Goal: Complete application form: Complete application form

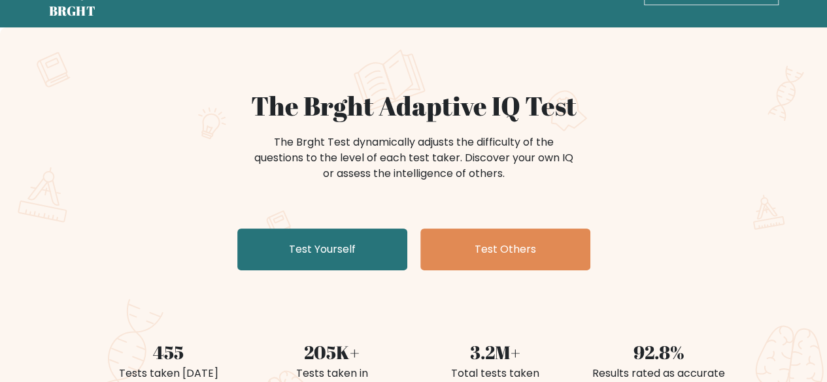
scroll to position [65, 0]
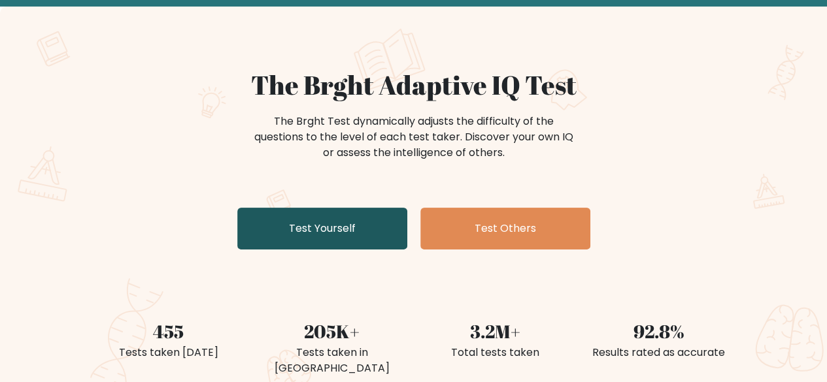
click at [340, 223] on link "Test Yourself" at bounding box center [322, 229] width 170 height 42
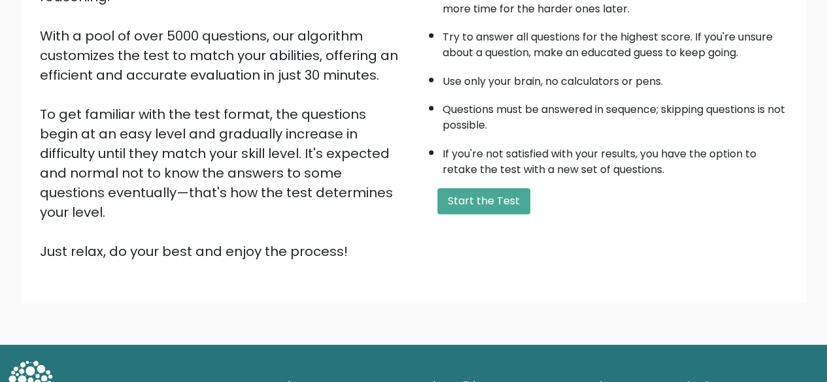
scroll to position [216, 0]
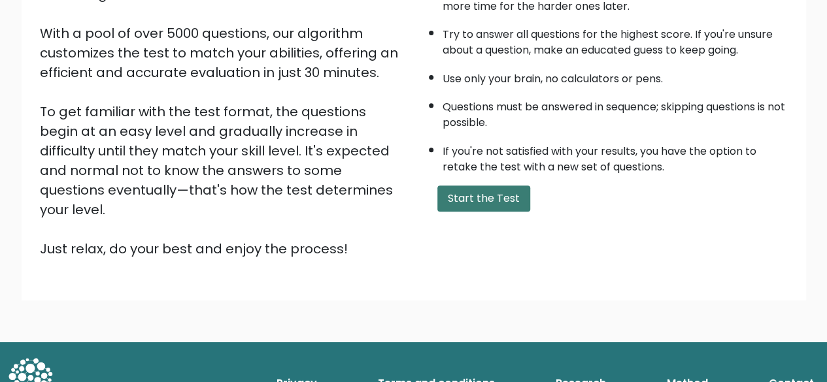
click at [480, 193] on button "Start the Test" at bounding box center [483, 199] width 93 height 26
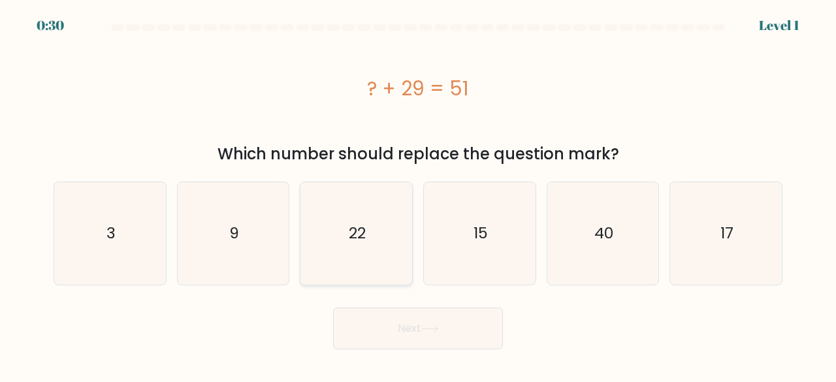
click at [338, 225] on icon "22" at bounding box center [356, 233] width 103 height 103
click at [418, 195] on input "c. 22" at bounding box center [418, 192] width 1 height 3
radio input "true"
click at [386, 327] on button "Next" at bounding box center [418, 329] width 170 height 42
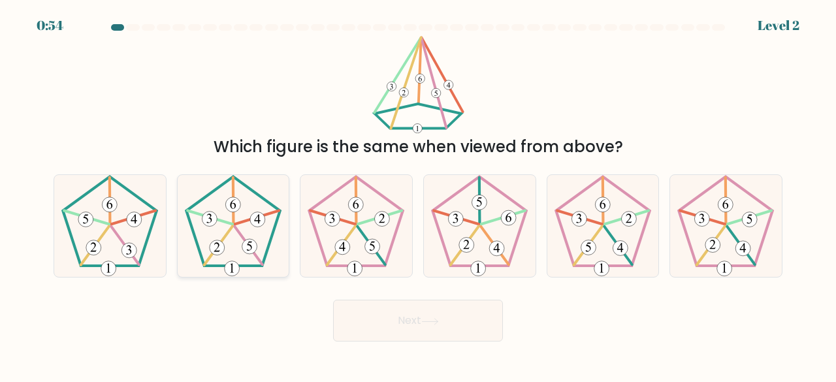
click at [240, 235] on 143 at bounding box center [249, 246] width 28 height 39
click at [418, 195] on input "b." at bounding box center [418, 192] width 1 height 3
radio input "true"
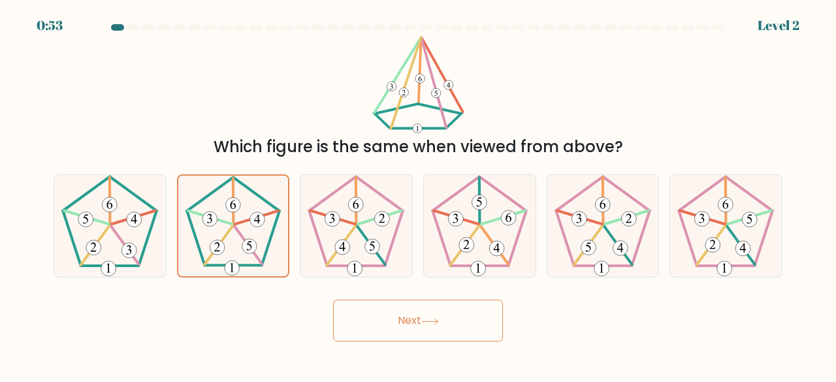
click at [414, 315] on button "Next" at bounding box center [418, 321] width 170 height 42
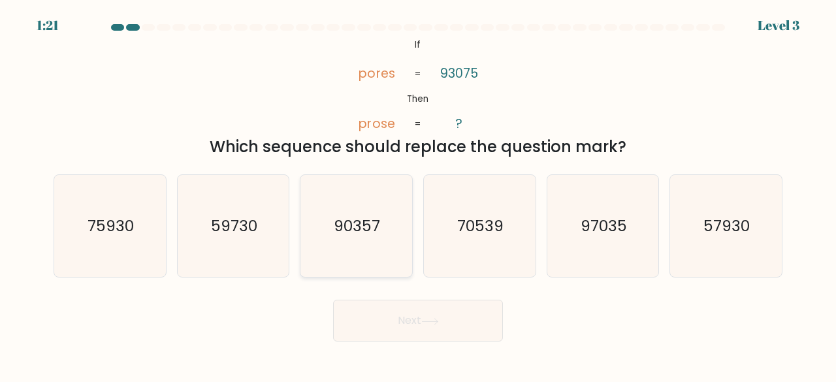
click at [369, 225] on text "90357" at bounding box center [358, 226] width 46 height 22
click at [418, 195] on input "c. 90357" at bounding box center [418, 192] width 1 height 3
radio input "true"
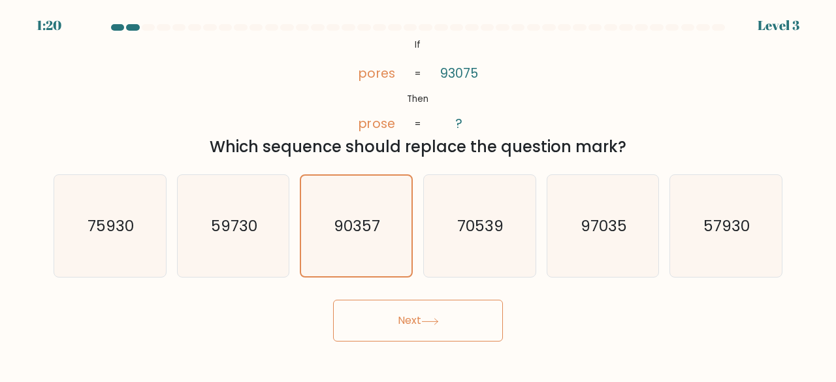
click at [416, 336] on button "Next" at bounding box center [418, 321] width 170 height 42
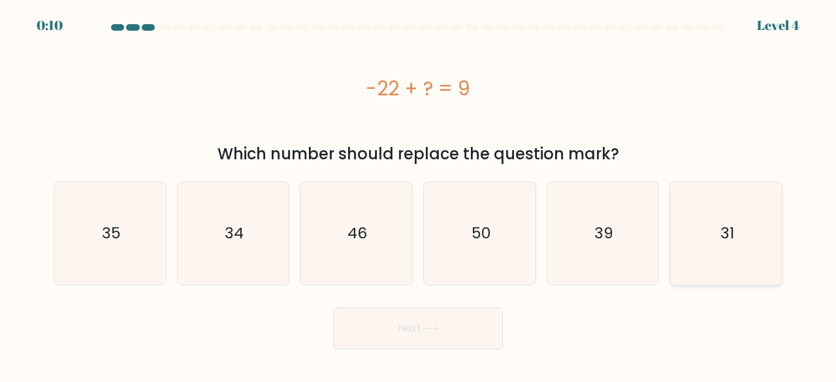
click at [747, 231] on icon "31" at bounding box center [726, 233] width 103 height 103
click at [419, 195] on input "f. 31" at bounding box center [418, 192] width 1 height 3
radio input "true"
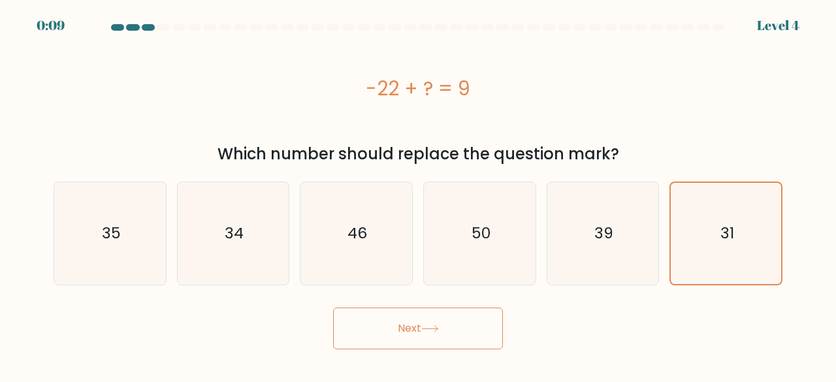
click at [421, 336] on button "Next" at bounding box center [418, 329] width 170 height 42
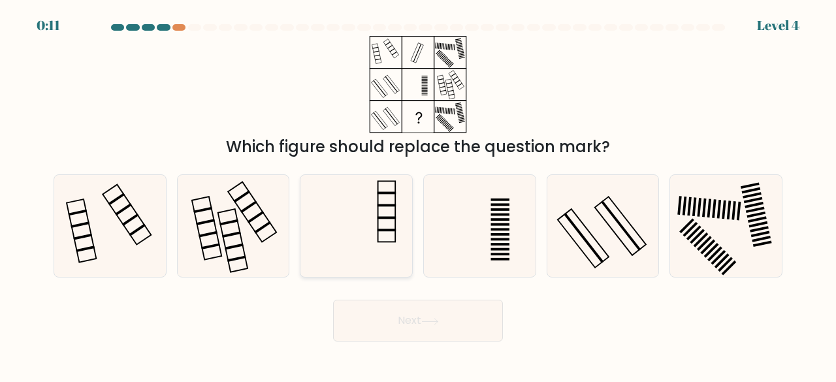
click at [376, 219] on icon at bounding box center [356, 226] width 103 height 103
click at [418, 195] on input "c." at bounding box center [418, 192] width 1 height 3
radio input "true"
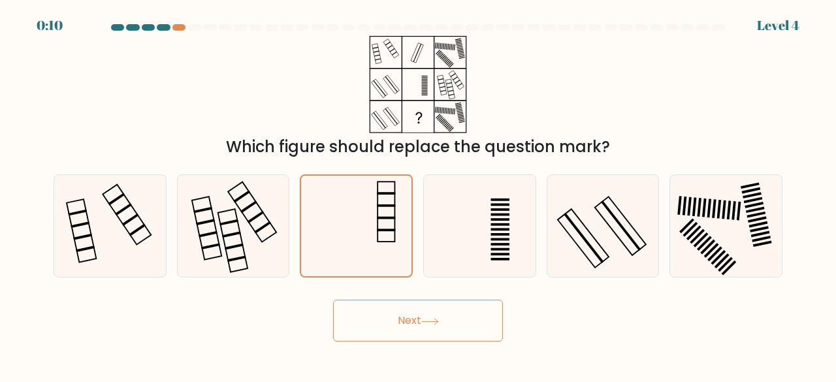
click at [476, 326] on button "Next" at bounding box center [418, 321] width 170 height 42
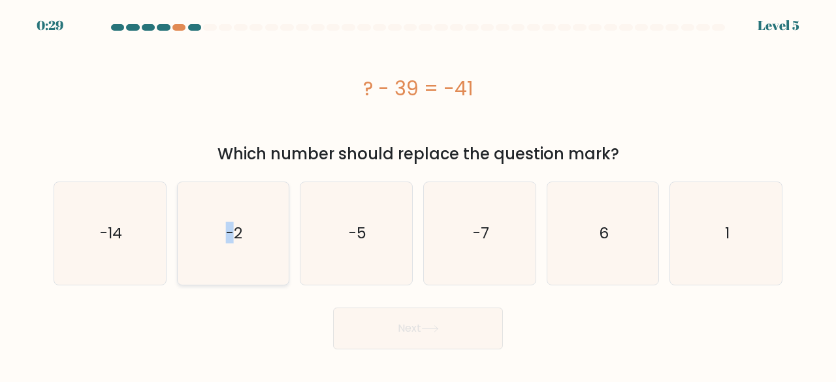
drag, startPoint x: 231, startPoint y: 228, endPoint x: 241, endPoint y: 233, distance: 11.1
click at [233, 228] on text "-2" at bounding box center [234, 234] width 16 height 22
click at [425, 336] on button "Next" at bounding box center [418, 329] width 170 height 42
click at [240, 240] on text "-2" at bounding box center [234, 234] width 16 height 22
click at [418, 195] on input "b. -2" at bounding box center [418, 192] width 1 height 3
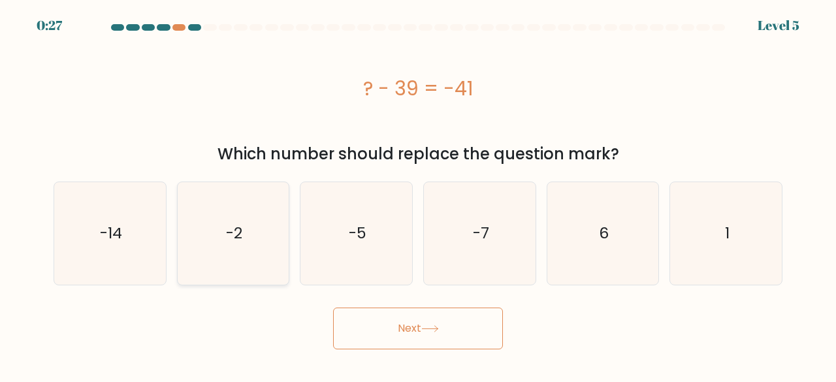
radio input "true"
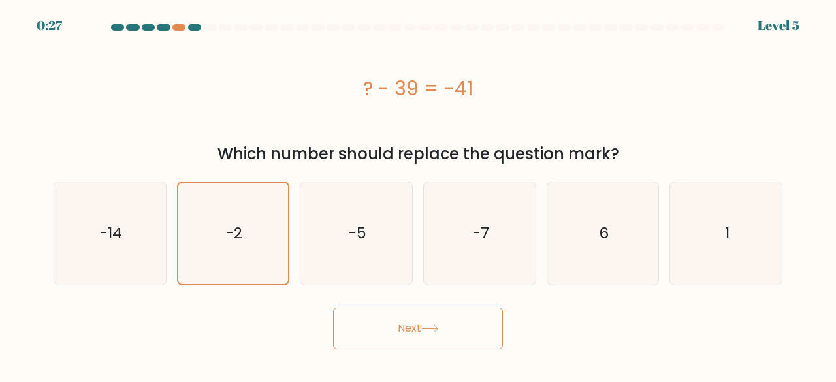
click at [426, 336] on button "Next" at bounding box center [418, 329] width 170 height 42
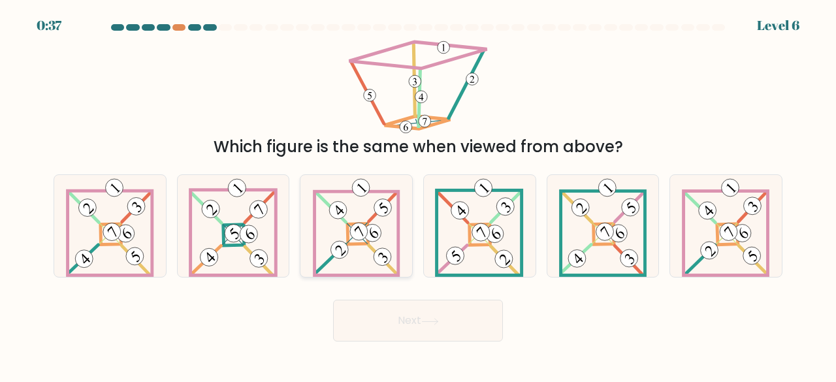
click at [359, 210] on icon at bounding box center [357, 226] width 88 height 103
click at [418, 195] on input "c." at bounding box center [418, 192] width 1 height 3
radio input "true"
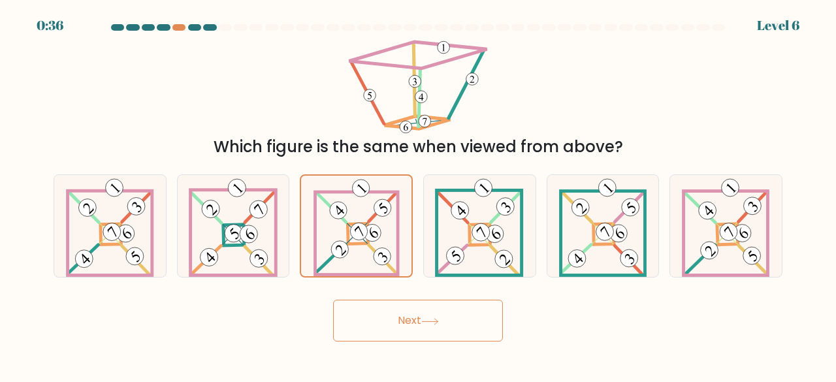
click at [421, 332] on button "Next" at bounding box center [418, 321] width 170 height 42
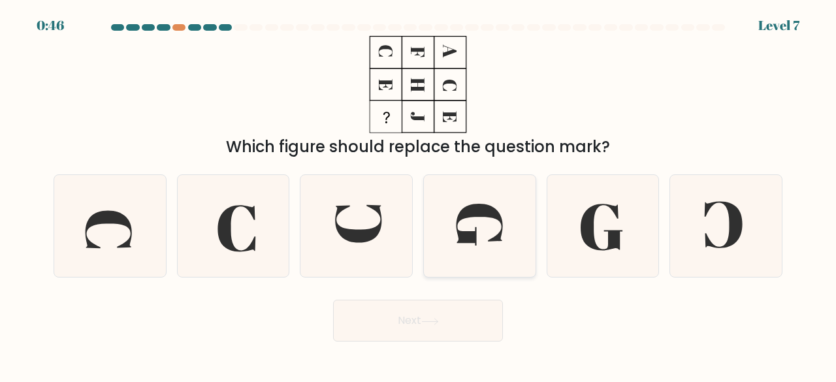
click at [510, 241] on icon at bounding box center [480, 226] width 103 height 103
click at [419, 195] on input "d." at bounding box center [418, 192] width 1 height 3
radio input "true"
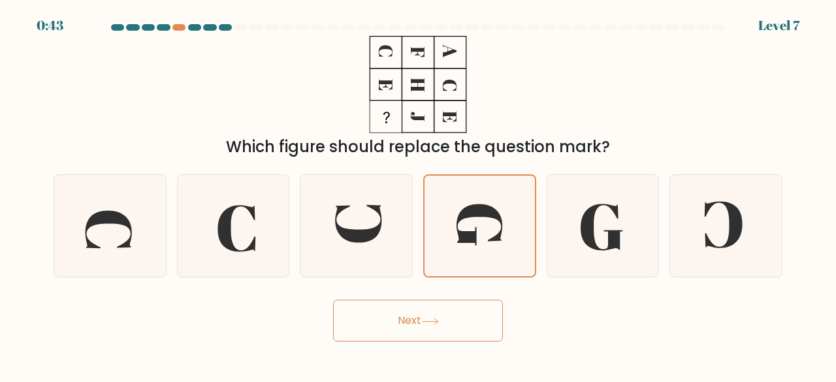
click at [418, 327] on button "Next" at bounding box center [418, 321] width 170 height 42
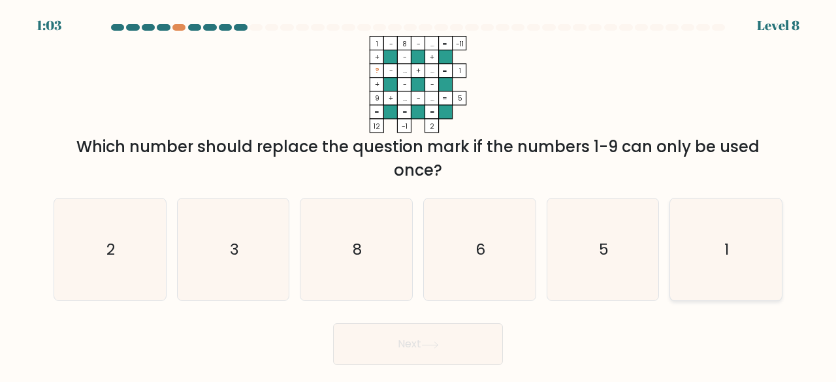
click at [712, 216] on icon "1" at bounding box center [726, 250] width 103 height 103
click at [419, 195] on input "f. 1" at bounding box center [418, 192] width 1 height 3
radio input "true"
click at [444, 355] on button "Next" at bounding box center [418, 344] width 170 height 42
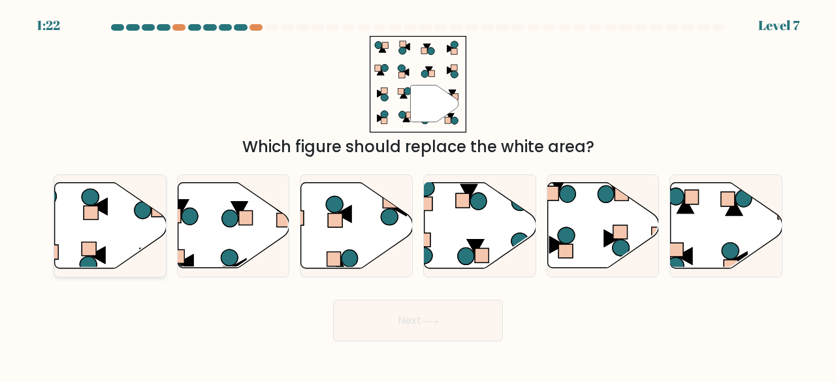
click at [93, 244] on rect at bounding box center [89, 249] width 14 height 14
click at [418, 195] on input "a." at bounding box center [418, 192] width 1 height 3
radio input "true"
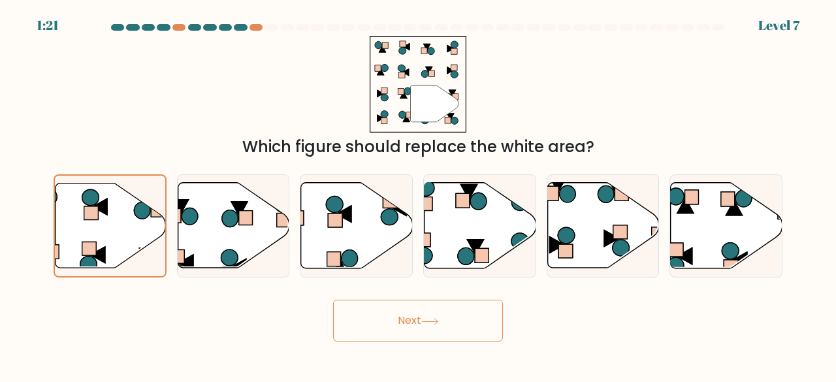
click at [457, 328] on button "Next" at bounding box center [418, 321] width 170 height 42
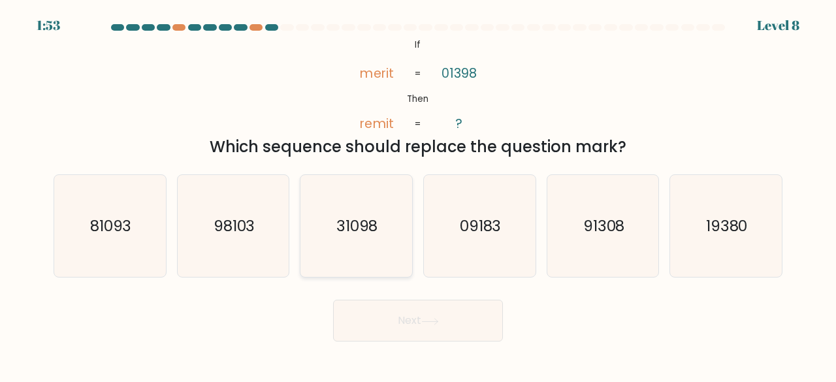
click at [373, 218] on text "31098" at bounding box center [357, 226] width 42 height 22
click at [418, 195] on input "c. 31098" at bounding box center [418, 192] width 1 height 3
radio input "true"
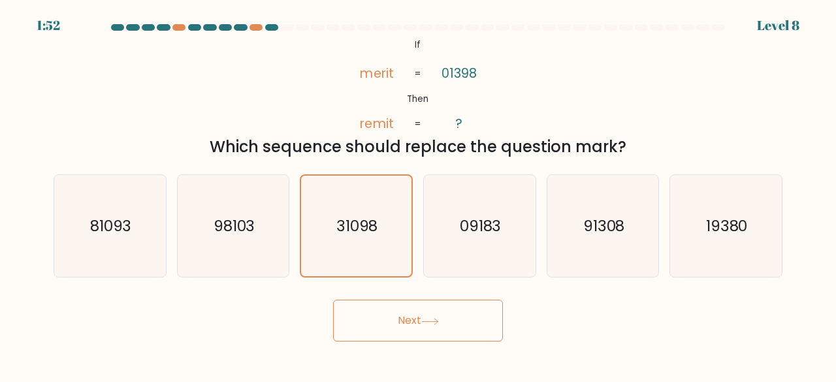
click at [436, 331] on button "Next" at bounding box center [418, 321] width 170 height 42
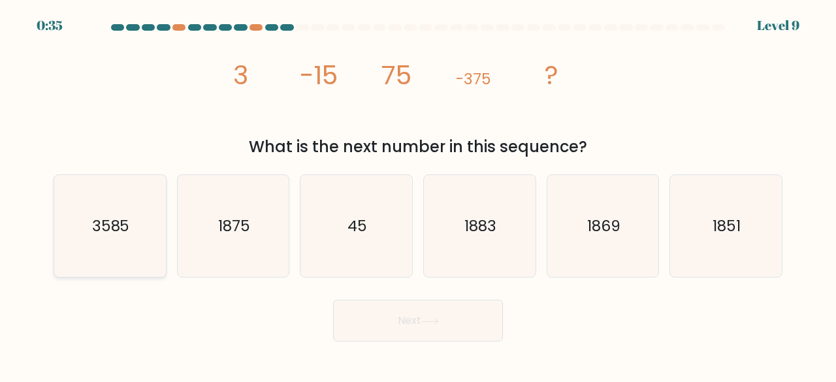
click at [117, 221] on text "3585" at bounding box center [111, 226] width 38 height 22
click at [418, 195] on input "a. 3585" at bounding box center [418, 192] width 1 height 3
radio input "true"
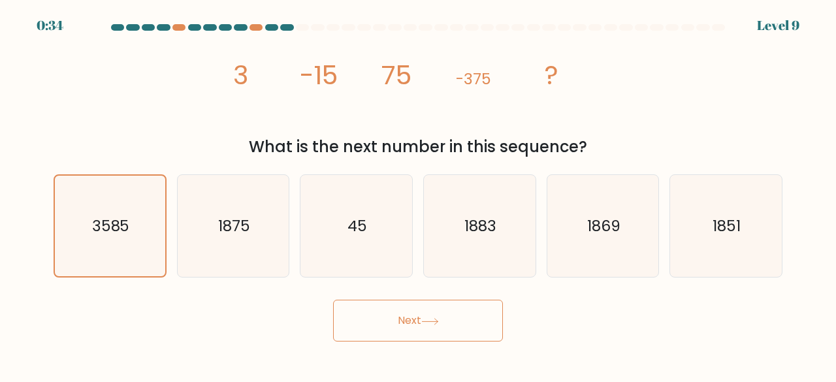
click at [418, 309] on button "Next" at bounding box center [418, 321] width 170 height 42
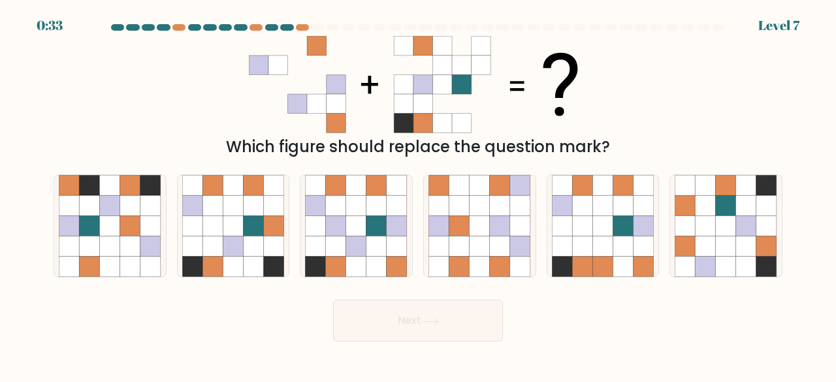
click at [431, 328] on button "Next" at bounding box center [418, 321] width 170 height 42
click at [315, 318] on div "Next" at bounding box center [418, 317] width 745 height 48
click at [355, 242] on icon at bounding box center [356, 247] width 20 height 20
click at [418, 195] on input "c." at bounding box center [418, 192] width 1 height 3
radio input "true"
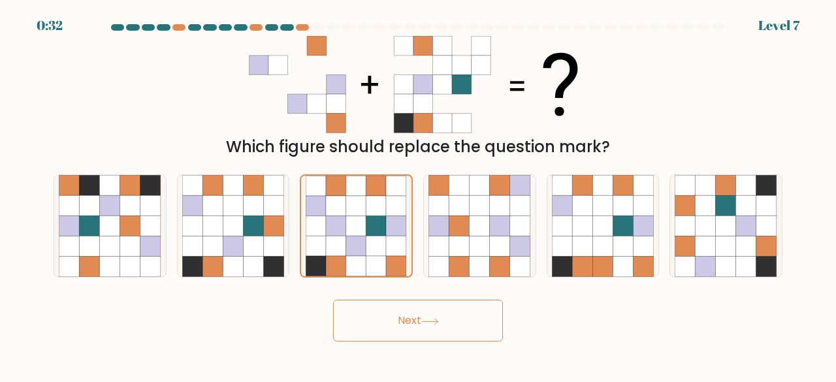
click at [418, 325] on button "Next" at bounding box center [418, 321] width 170 height 42
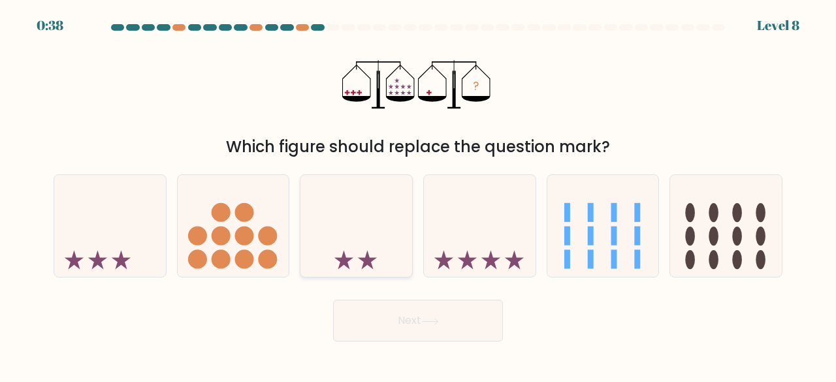
click at [396, 233] on icon at bounding box center [357, 226] width 112 height 92
click at [418, 195] on input "c." at bounding box center [418, 192] width 1 height 3
radio input "true"
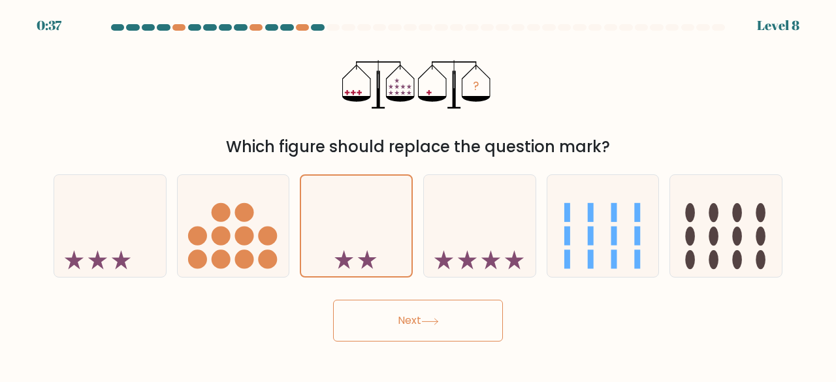
click at [434, 325] on icon at bounding box center [430, 321] width 18 height 7
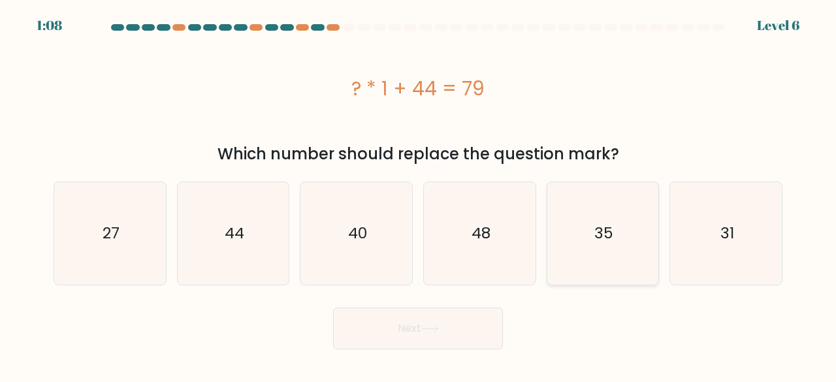
click at [608, 235] on text "35" at bounding box center [604, 234] width 19 height 22
click at [419, 195] on input "e. 35" at bounding box center [418, 192] width 1 height 3
radio input "true"
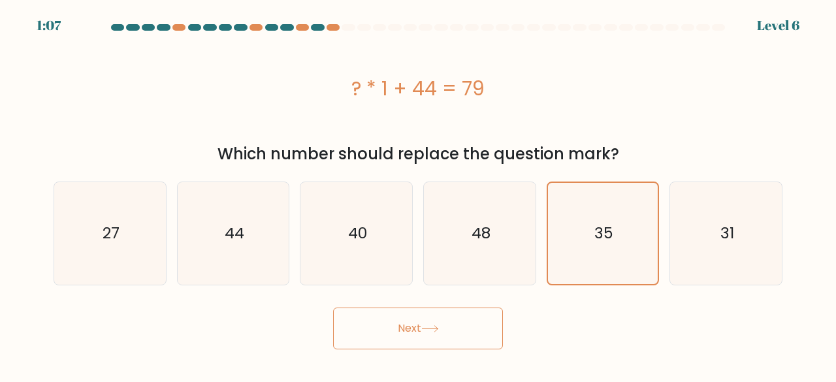
click at [469, 331] on button "Next" at bounding box center [418, 329] width 170 height 42
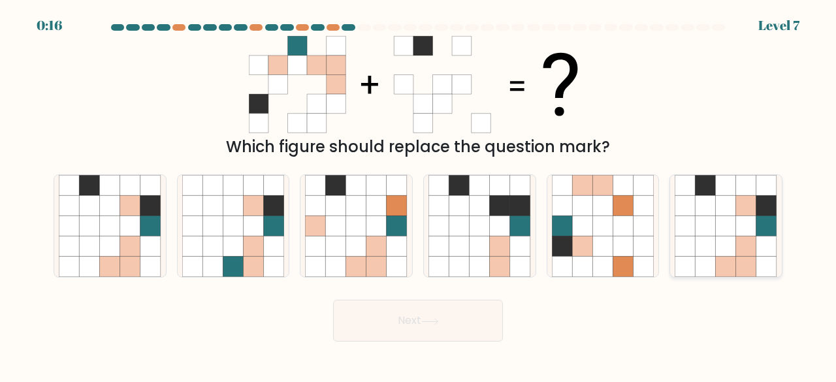
click at [704, 241] on icon at bounding box center [706, 247] width 20 height 20
click at [419, 195] on input "f." at bounding box center [418, 192] width 1 height 3
radio input "true"
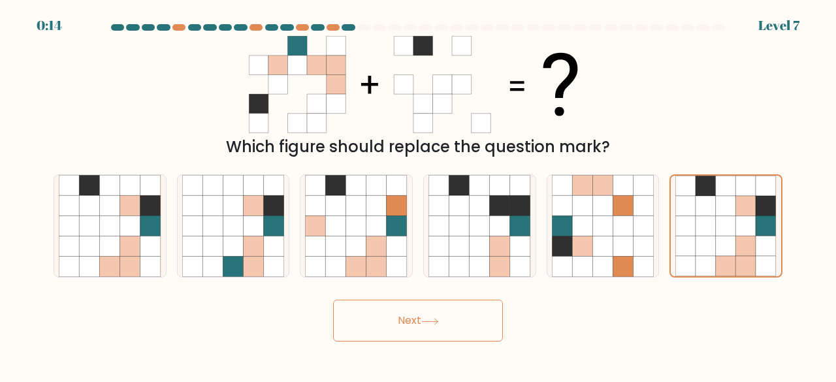
click at [444, 319] on button "Next" at bounding box center [418, 321] width 170 height 42
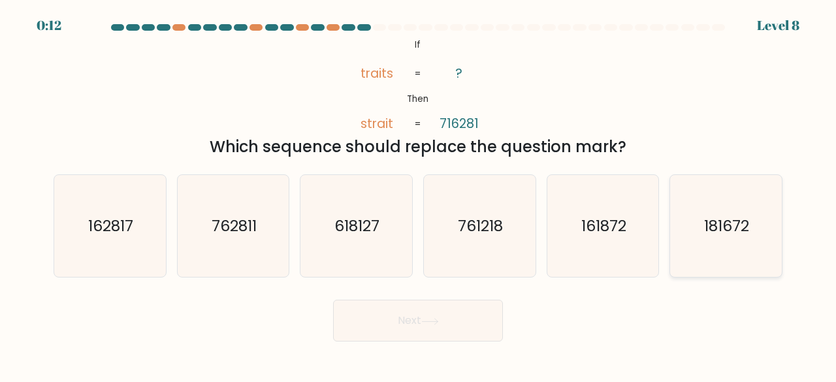
click at [744, 242] on icon "181672" at bounding box center [726, 226] width 103 height 103
click at [419, 195] on input "f. 181672" at bounding box center [418, 192] width 1 height 3
radio input "true"
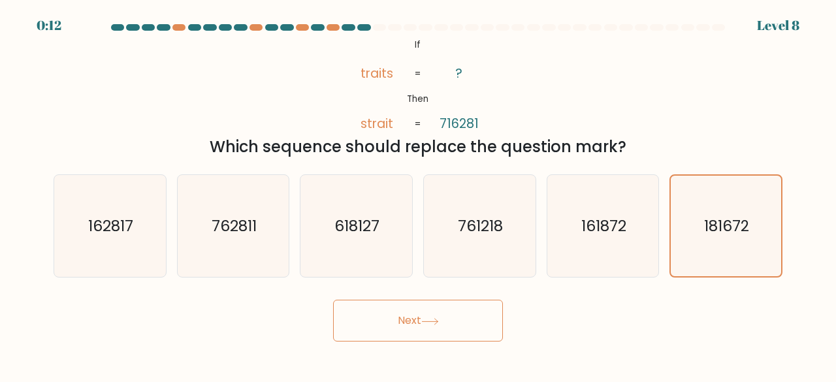
click at [438, 324] on icon at bounding box center [430, 321] width 18 height 7
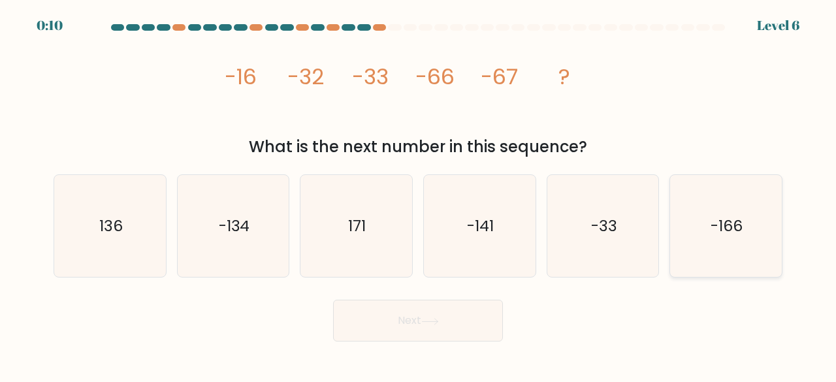
click at [704, 230] on icon "-166" at bounding box center [726, 226] width 103 height 103
click at [419, 195] on input "f. -166" at bounding box center [418, 192] width 1 height 3
radio input "true"
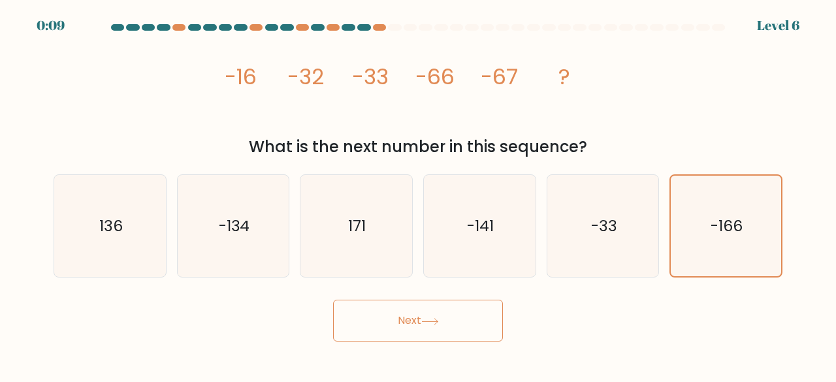
click at [446, 312] on button "Next" at bounding box center [418, 321] width 170 height 42
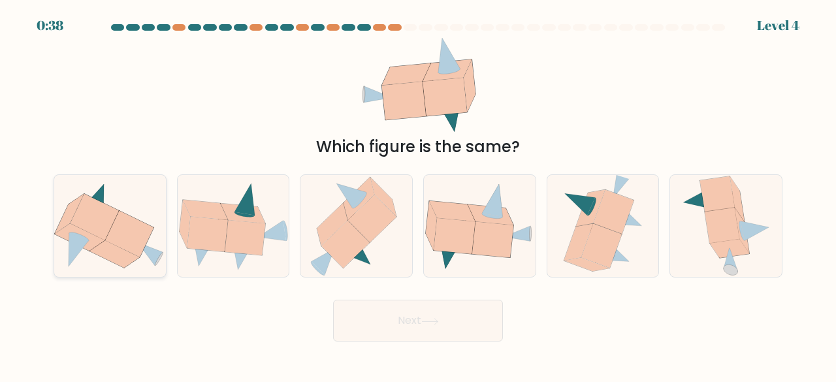
click at [78, 220] on icon at bounding box center [95, 217] width 48 height 46
click at [418, 195] on input "a." at bounding box center [418, 192] width 1 height 3
radio input "true"
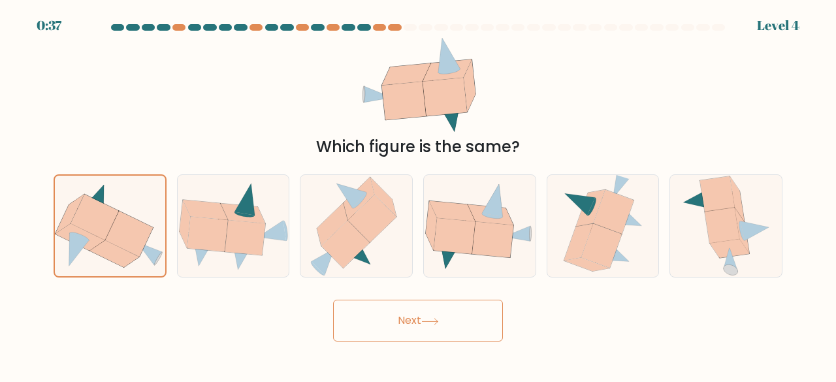
click at [379, 325] on button "Next" at bounding box center [418, 321] width 170 height 42
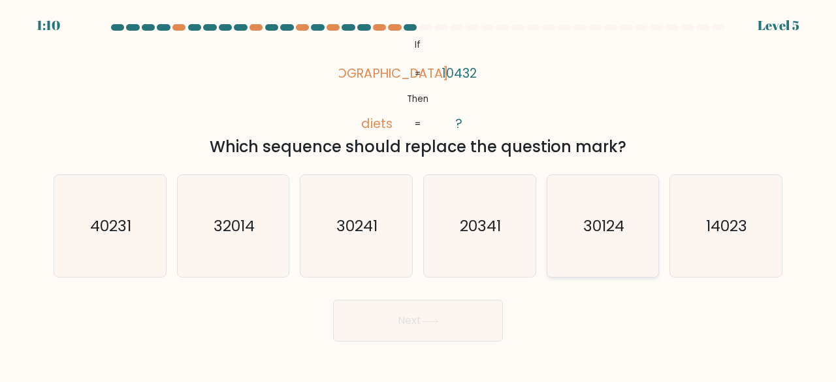
click at [650, 206] on icon "30124" at bounding box center [603, 226] width 103 height 103
click at [419, 195] on input "e. 30124" at bounding box center [418, 192] width 1 height 3
radio input "true"
click at [711, 210] on icon "14023" at bounding box center [726, 226] width 103 height 103
click at [419, 195] on input "f. 14023" at bounding box center [418, 192] width 1 height 3
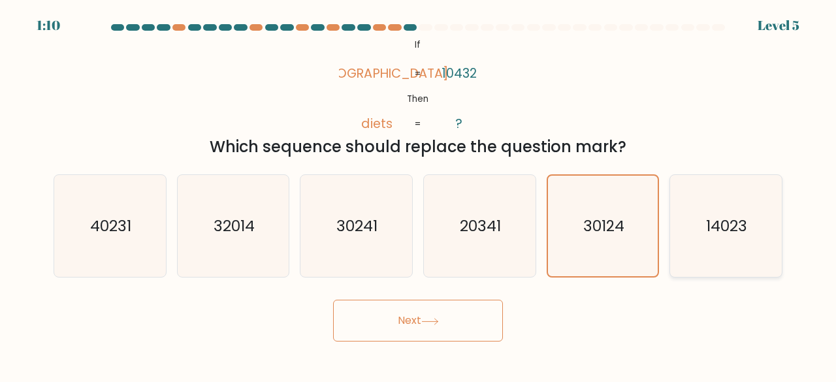
radio input "true"
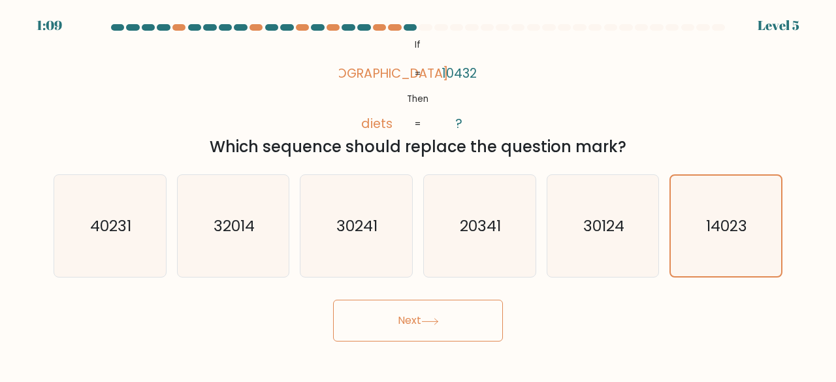
click at [439, 301] on button "Next" at bounding box center [418, 321] width 170 height 42
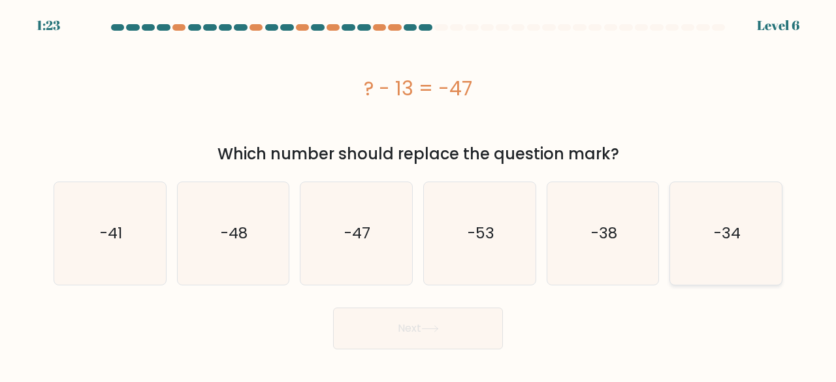
click at [686, 221] on icon "-34" at bounding box center [726, 233] width 103 height 103
click at [419, 195] on input "f. -34" at bounding box center [418, 192] width 1 height 3
radio input "true"
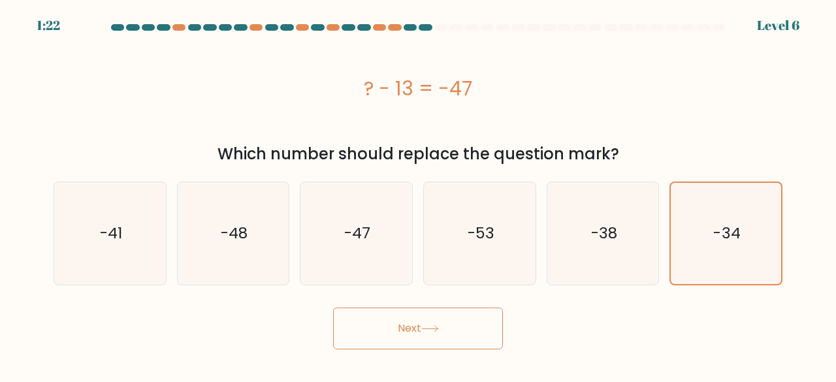
click at [443, 317] on button "Next" at bounding box center [418, 329] width 170 height 42
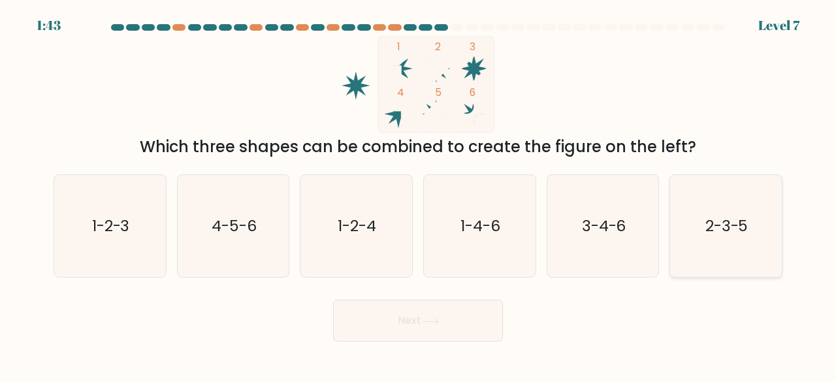
click at [727, 221] on text "2-3-5" at bounding box center [727, 226] width 43 height 22
click at [419, 195] on input "f. 2-3-5" at bounding box center [418, 192] width 1 height 3
radio input "true"
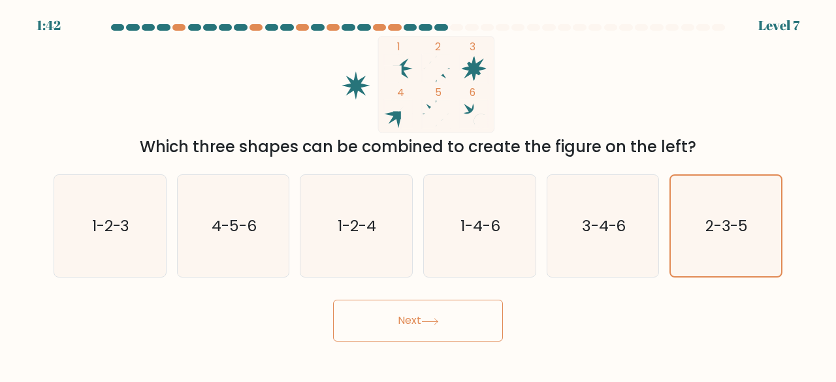
click at [425, 323] on icon at bounding box center [430, 321] width 18 height 7
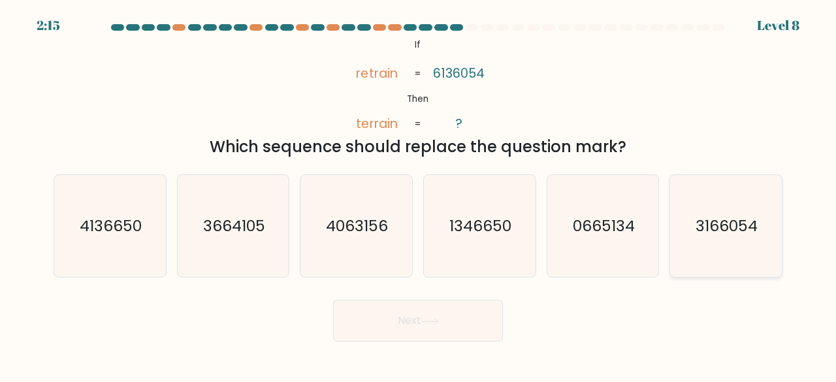
click at [730, 226] on text "3166054" at bounding box center [727, 226] width 62 height 22
click at [419, 195] on input "f. 3166054" at bounding box center [418, 192] width 1 height 3
radio input "true"
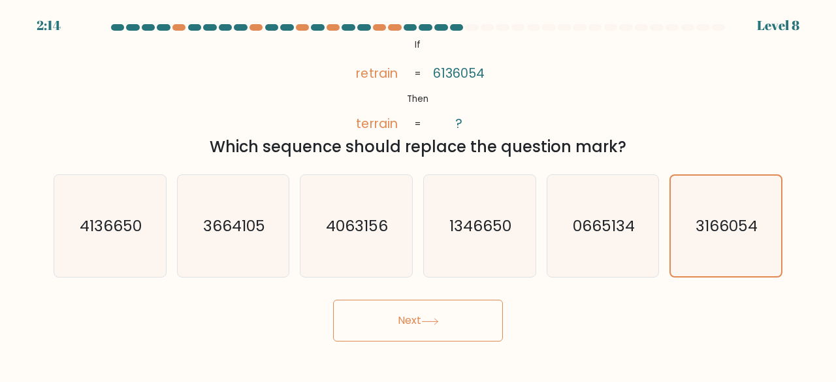
click at [426, 314] on button "Next" at bounding box center [418, 321] width 170 height 42
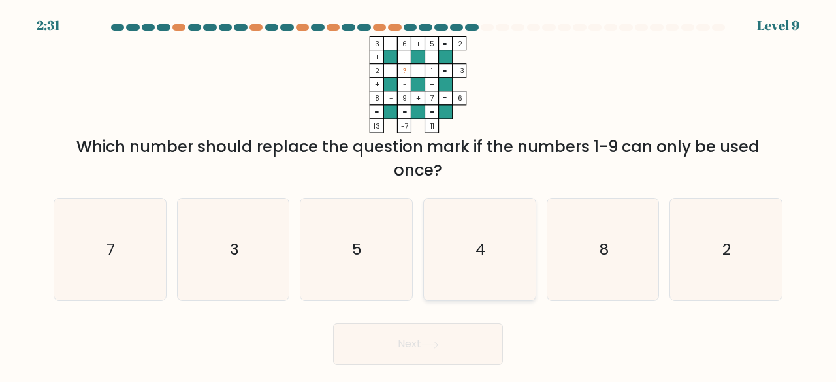
click at [493, 236] on icon "4" at bounding box center [480, 250] width 103 height 103
click at [419, 195] on input "d. 4" at bounding box center [418, 192] width 1 height 3
radio input "true"
click at [457, 343] on button "Next" at bounding box center [418, 344] width 170 height 42
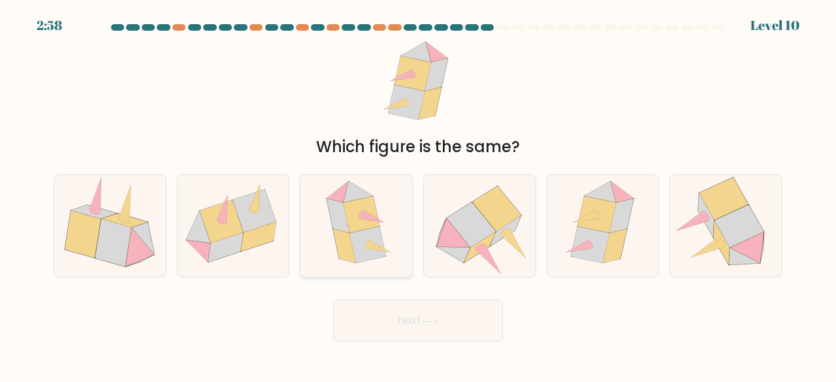
click at [365, 234] on icon at bounding box center [368, 245] width 36 height 37
click at [418, 195] on input "c." at bounding box center [418, 192] width 1 height 3
radio input "true"
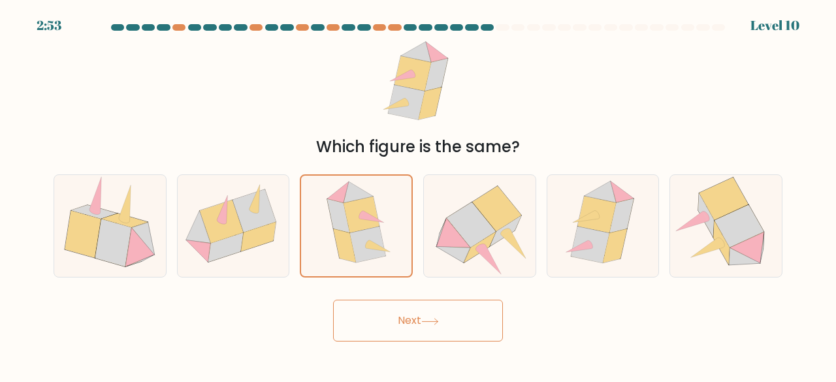
click at [440, 317] on button "Next" at bounding box center [418, 321] width 170 height 42
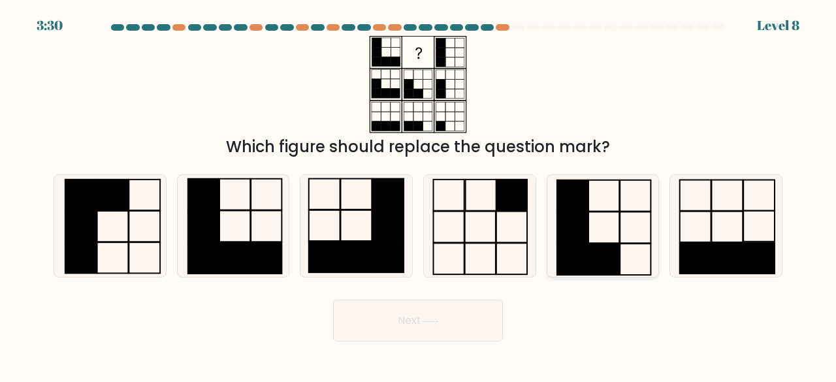
click at [587, 199] on rect at bounding box center [572, 195] width 31 height 31
click at [419, 195] on input "e." at bounding box center [418, 192] width 1 height 3
radio input "true"
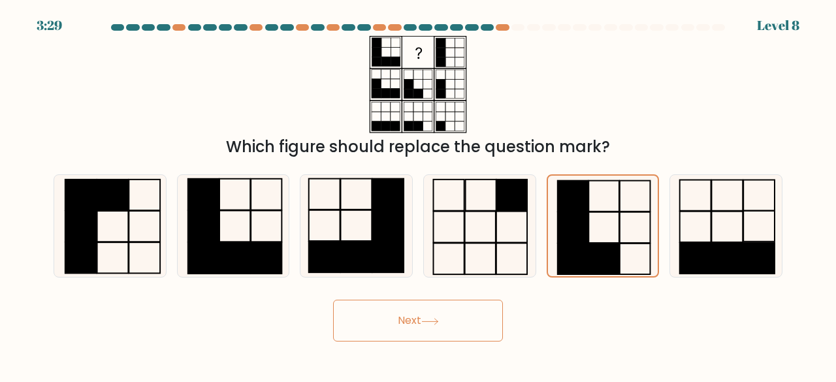
click at [449, 309] on button "Next" at bounding box center [418, 321] width 170 height 42
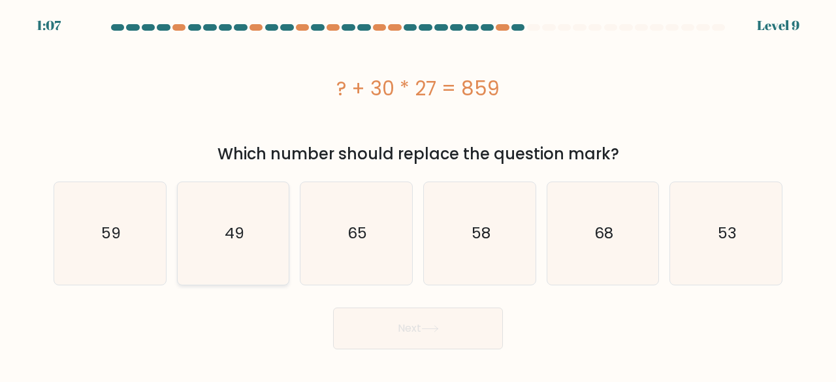
click at [226, 238] on text "49" at bounding box center [235, 234] width 20 height 22
click at [418, 195] on input "b. 49" at bounding box center [418, 192] width 1 height 3
radio input "true"
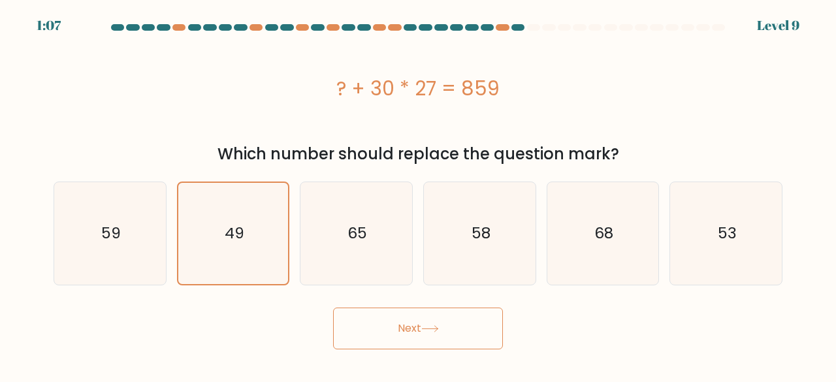
click at [429, 340] on button "Next" at bounding box center [418, 329] width 170 height 42
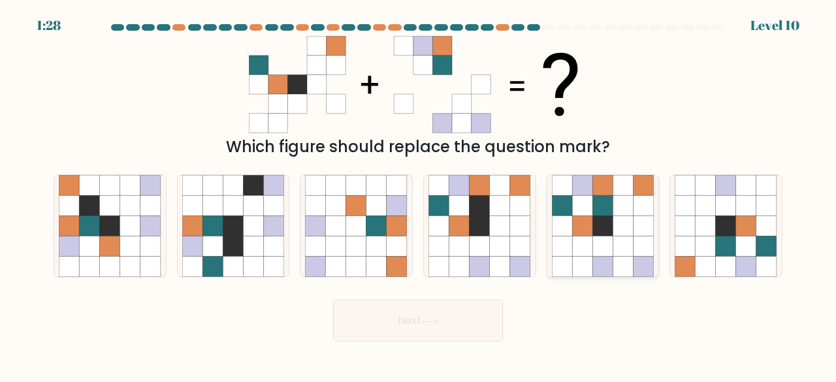
click at [609, 246] on icon at bounding box center [603, 247] width 20 height 20
click at [419, 195] on input "e." at bounding box center [418, 192] width 1 height 3
radio input "true"
click at [444, 323] on button "Next" at bounding box center [418, 321] width 170 height 42
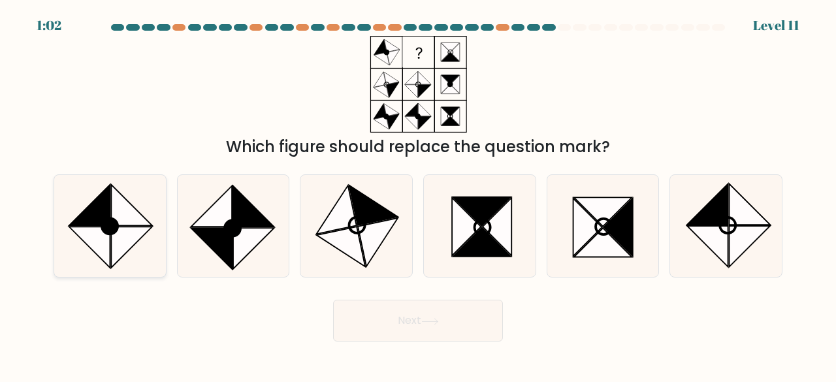
click at [118, 215] on icon at bounding box center [132, 205] width 41 height 41
click at [418, 195] on input "a." at bounding box center [418, 192] width 1 height 3
radio input "true"
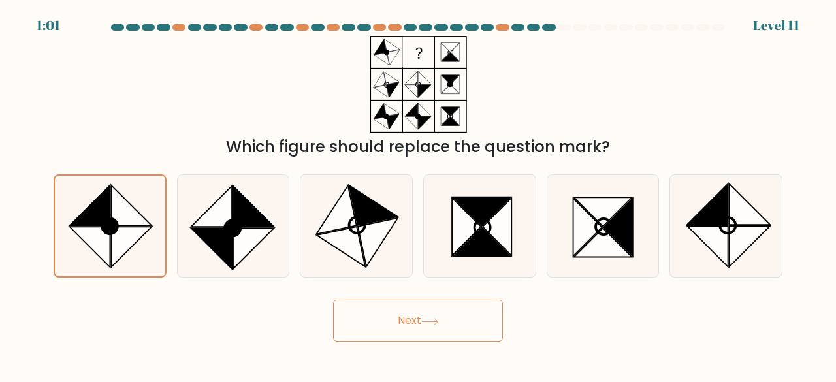
click at [406, 323] on button "Next" at bounding box center [418, 321] width 170 height 42
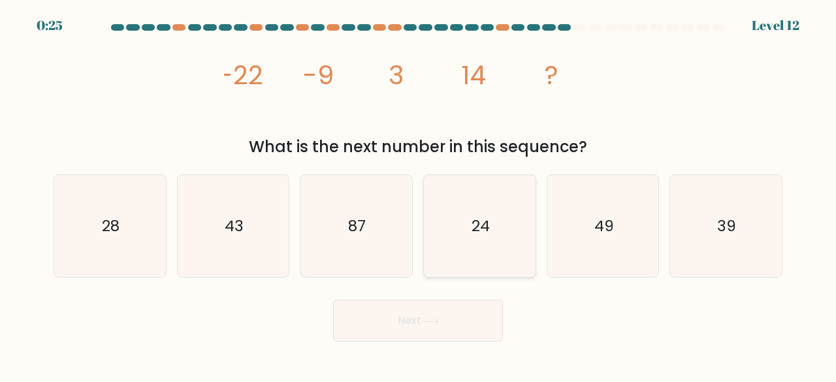
click at [504, 223] on icon "24" at bounding box center [480, 226] width 103 height 103
click at [419, 195] on input "d. 24" at bounding box center [418, 192] width 1 height 3
radio input "true"
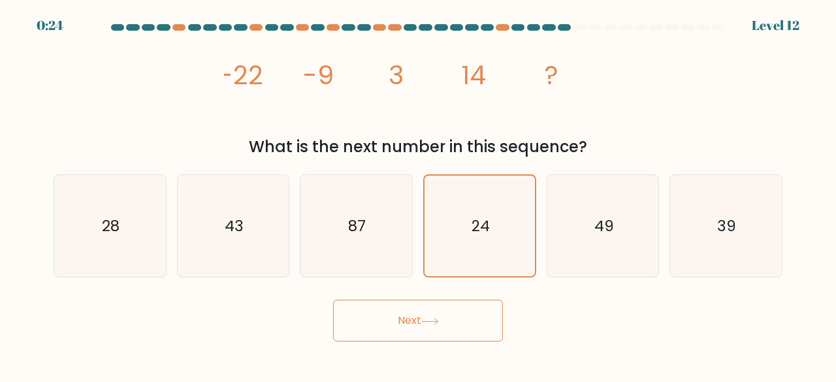
click at [438, 322] on icon at bounding box center [430, 321] width 18 height 7
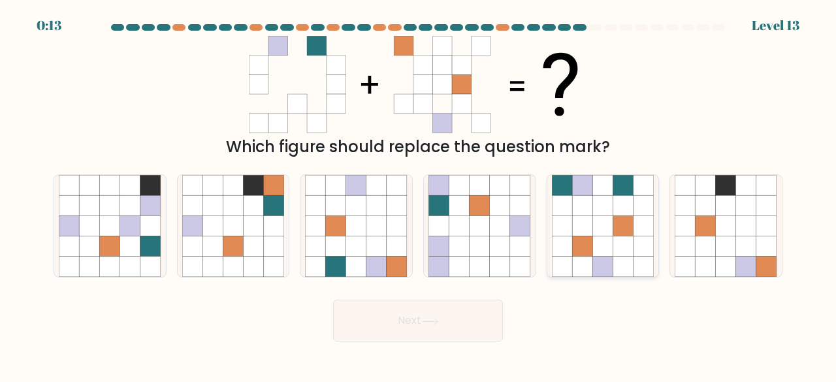
click at [585, 218] on icon at bounding box center [582, 226] width 20 height 20
click at [419, 195] on input "e." at bounding box center [418, 192] width 1 height 3
radio input "true"
click at [360, 198] on icon at bounding box center [356, 205] width 20 height 20
click at [418, 195] on input "c." at bounding box center [418, 192] width 1 height 3
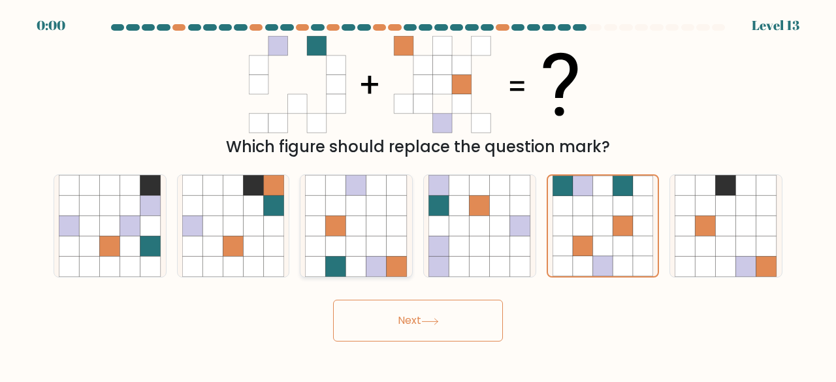
radio input "true"
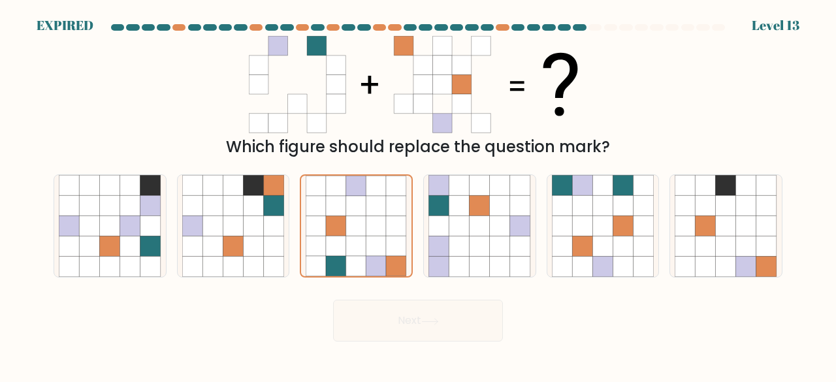
click at [433, 319] on div "Next" at bounding box center [418, 317] width 745 height 48
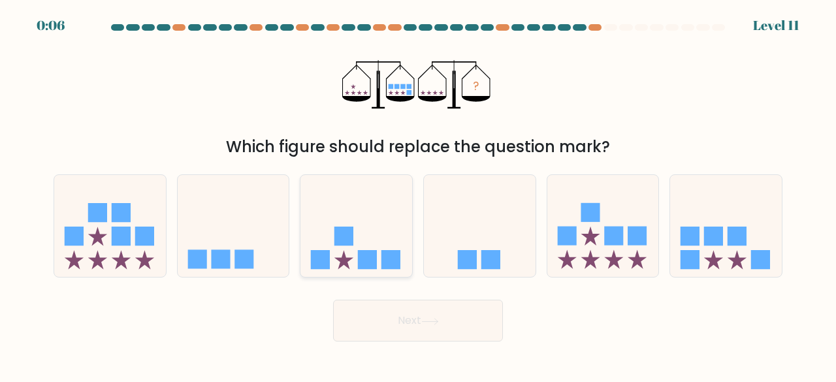
click at [340, 246] on rect at bounding box center [344, 236] width 19 height 19
click at [418, 195] on input "c." at bounding box center [418, 192] width 1 height 3
radio input "true"
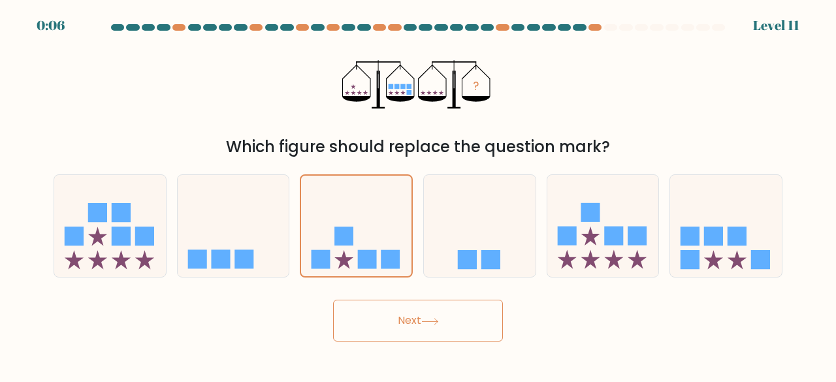
click at [407, 326] on button "Next" at bounding box center [418, 321] width 170 height 42
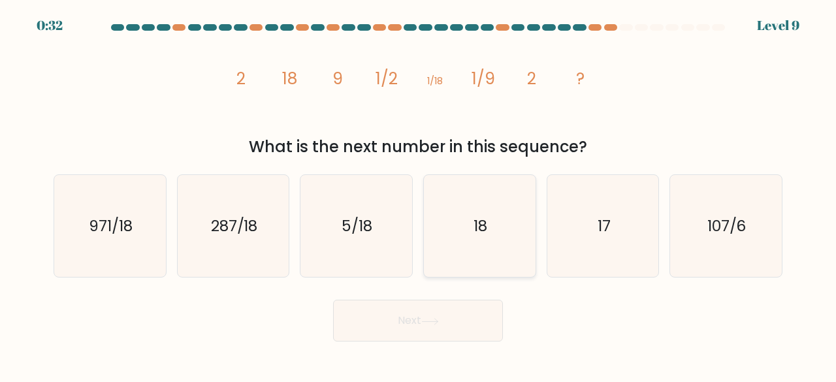
click at [463, 218] on icon "18" at bounding box center [480, 226] width 103 height 103
click at [419, 195] on input "d. 18" at bounding box center [418, 192] width 1 height 3
radio input "true"
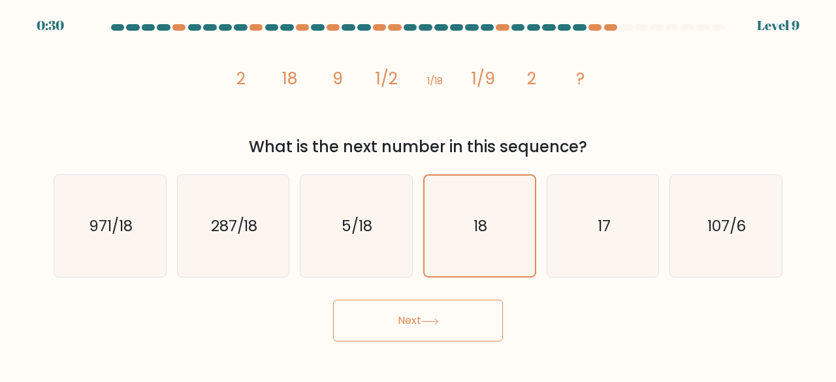
click at [424, 322] on button "Next" at bounding box center [418, 321] width 170 height 42
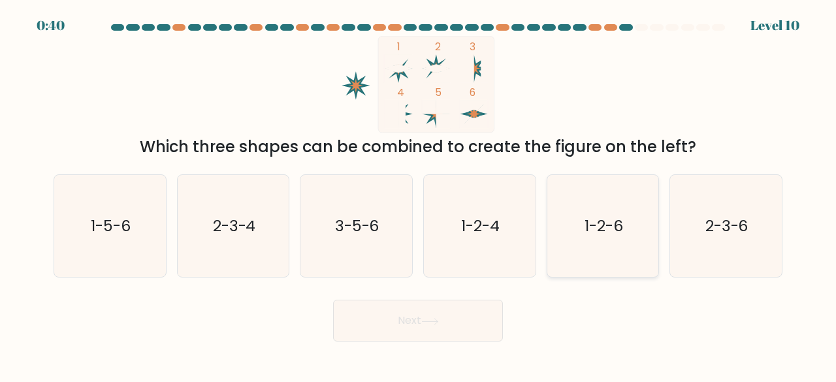
click at [598, 224] on text "1-2-6" at bounding box center [604, 226] width 39 height 22
click at [419, 195] on input "e. 1-2-6" at bounding box center [418, 192] width 1 height 3
radio input "true"
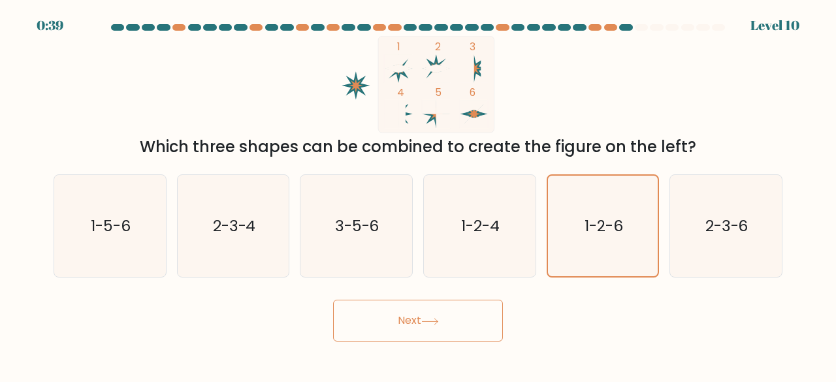
click at [439, 322] on icon at bounding box center [430, 321] width 18 height 7
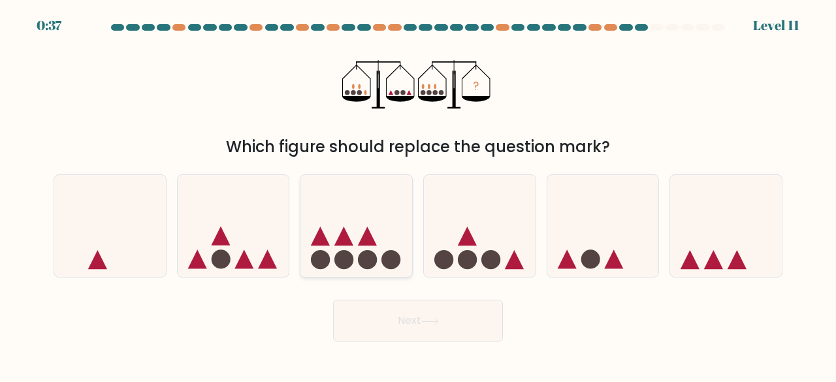
click at [327, 236] on icon at bounding box center [357, 226] width 112 height 92
click at [418, 195] on input "c." at bounding box center [418, 192] width 1 height 3
radio input "true"
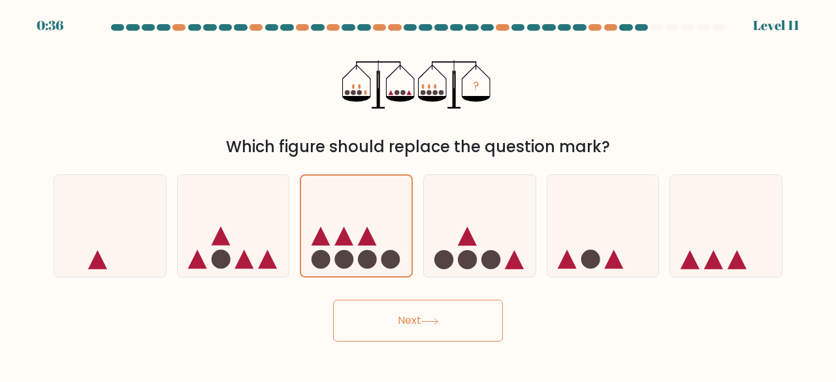
click at [431, 319] on icon at bounding box center [430, 321] width 18 height 7
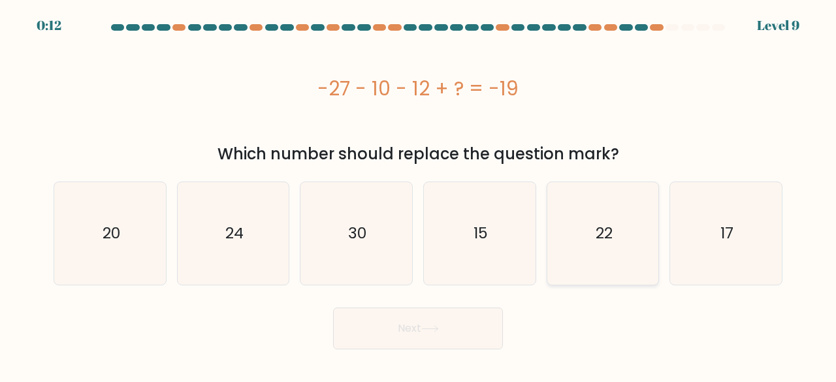
click at [603, 238] on text "22" at bounding box center [604, 234] width 17 height 22
click at [419, 195] on input "e. 22" at bounding box center [418, 192] width 1 height 3
radio input "true"
click at [379, 245] on icon "30" at bounding box center [356, 233] width 103 height 103
click at [418, 195] on input "c. 30" at bounding box center [418, 192] width 1 height 3
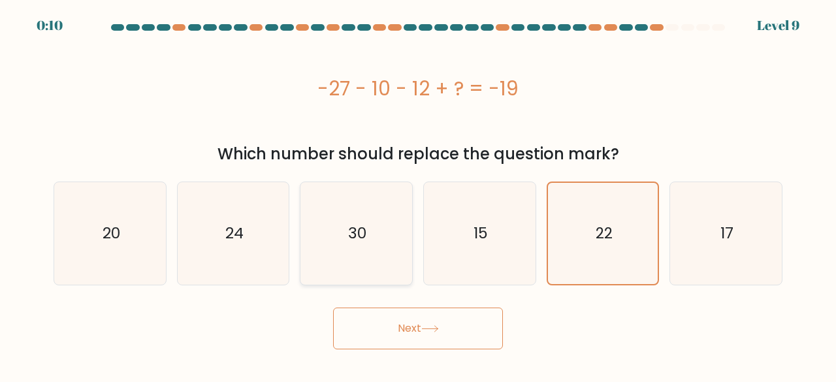
radio input "true"
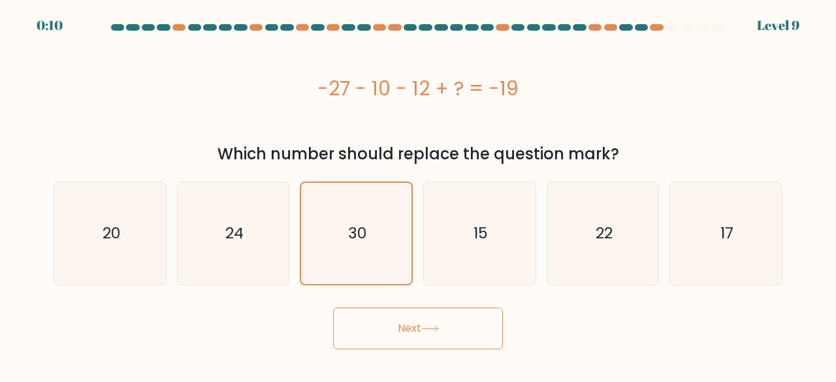
click at [423, 340] on button "Next" at bounding box center [418, 329] width 170 height 42
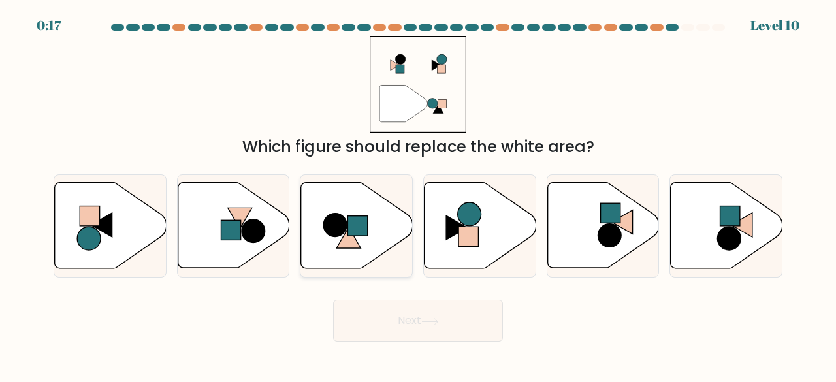
click at [358, 224] on rect at bounding box center [358, 226] width 20 height 20
click at [418, 195] on input "c." at bounding box center [418, 192] width 1 height 3
radio input "true"
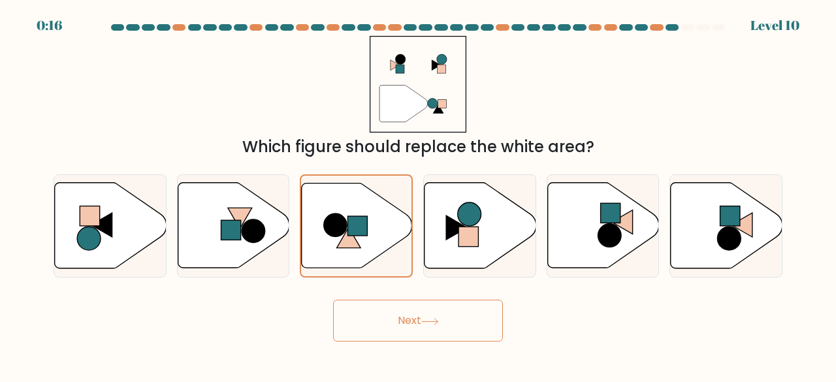
click at [427, 305] on button "Next" at bounding box center [418, 321] width 170 height 42
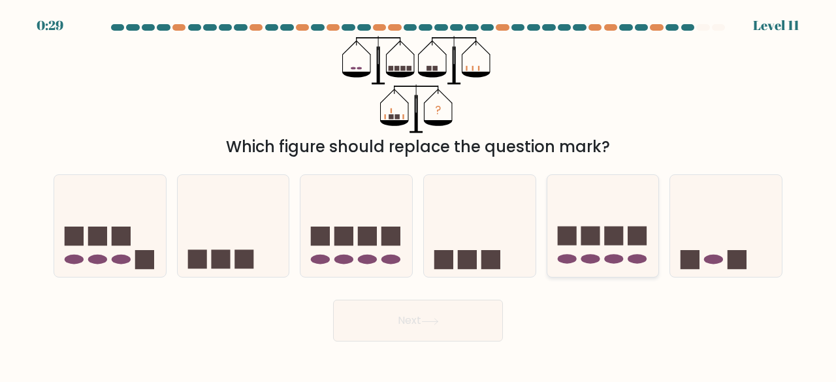
click at [588, 212] on icon at bounding box center [604, 226] width 112 height 92
click at [419, 195] on input "e." at bounding box center [418, 192] width 1 height 3
radio input "true"
click at [435, 325] on button "Next" at bounding box center [418, 321] width 170 height 42
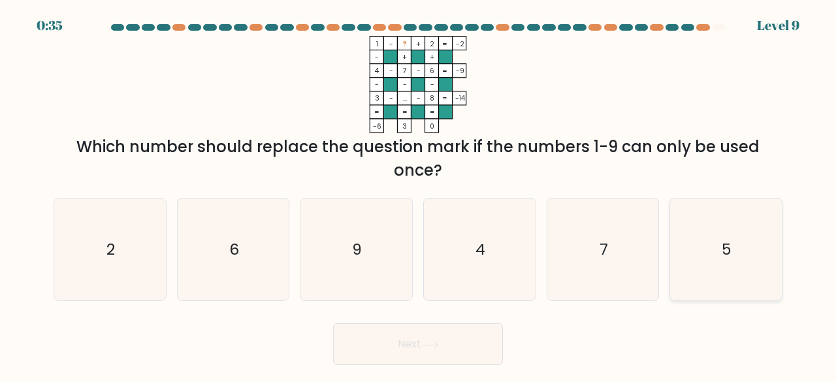
click at [708, 252] on icon "5" at bounding box center [726, 250] width 103 height 103
click at [419, 195] on input "f. 5" at bounding box center [418, 192] width 1 height 3
radio input "true"
click at [416, 344] on button "Next" at bounding box center [418, 344] width 170 height 42
click at [414, 348] on button "Next" at bounding box center [418, 344] width 170 height 42
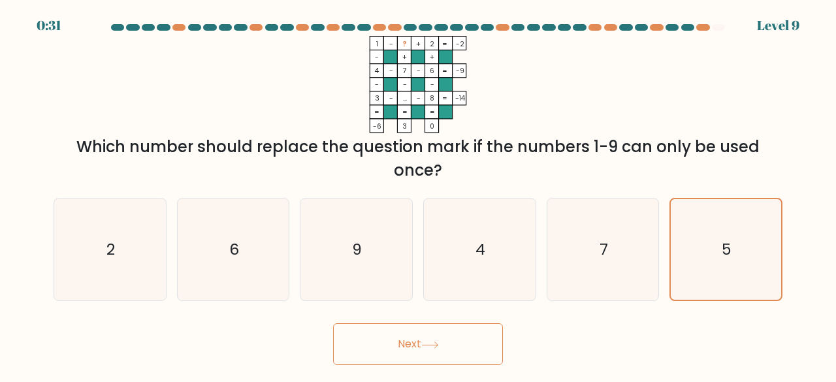
click at [417, 340] on button "Next" at bounding box center [418, 344] width 170 height 42
click at [698, 252] on icon "5" at bounding box center [726, 249] width 101 height 101
click at [419, 195] on input "f. 5" at bounding box center [418, 192] width 1 height 3
click at [433, 340] on button "Next" at bounding box center [418, 344] width 170 height 42
click at [436, 344] on icon at bounding box center [430, 345] width 18 height 7
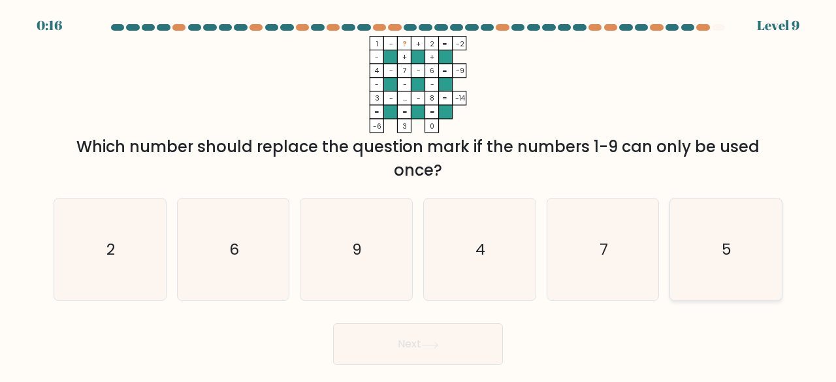
click at [757, 245] on icon "5" at bounding box center [726, 250] width 103 height 103
click at [419, 195] on input "f. 5" at bounding box center [418, 192] width 1 height 3
radio input "true"
click at [414, 339] on button "Next" at bounding box center [418, 344] width 170 height 42
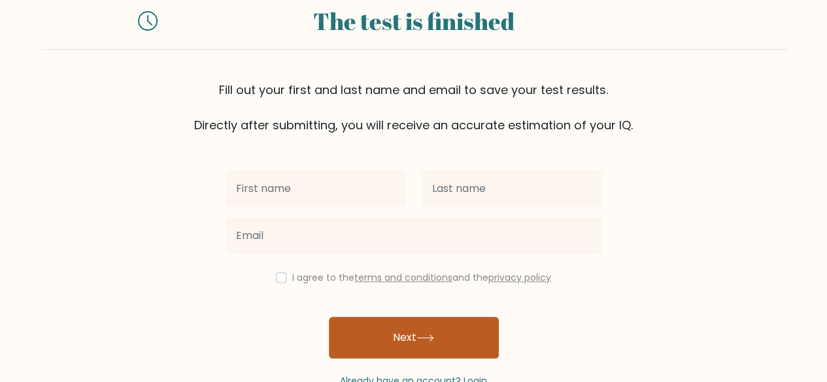
scroll to position [75, 0]
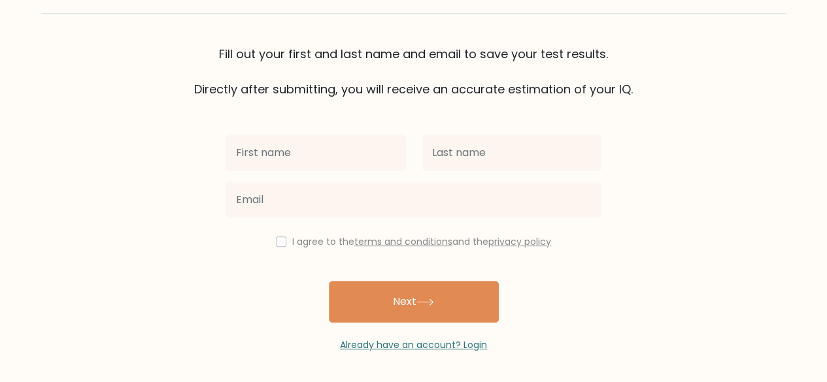
click at [353, 169] on input "text" at bounding box center [315, 153] width 180 height 37
click at [335, 155] on input "text" at bounding box center [315, 153] width 180 height 37
type input "i"
type input "Eve"
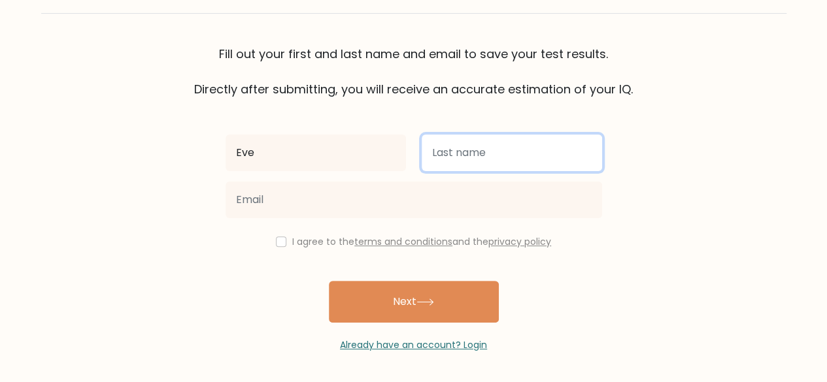
click at [483, 167] on input "text" at bounding box center [511, 153] width 180 height 37
type input "Cer"
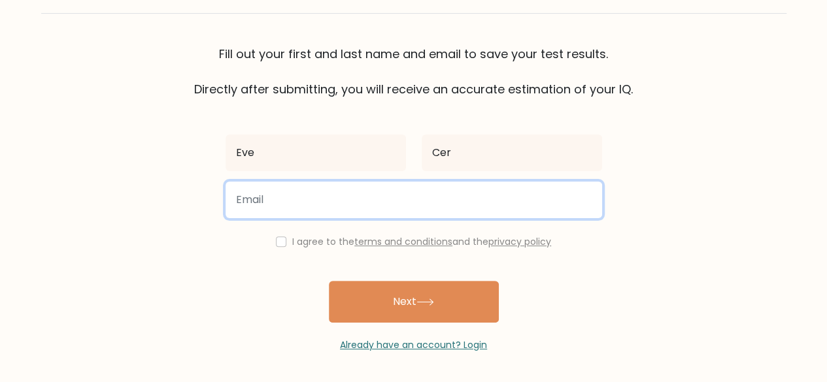
click at [371, 200] on input "email" at bounding box center [413, 200] width 376 height 37
type input "e.i.cervantes18@gmail.com"
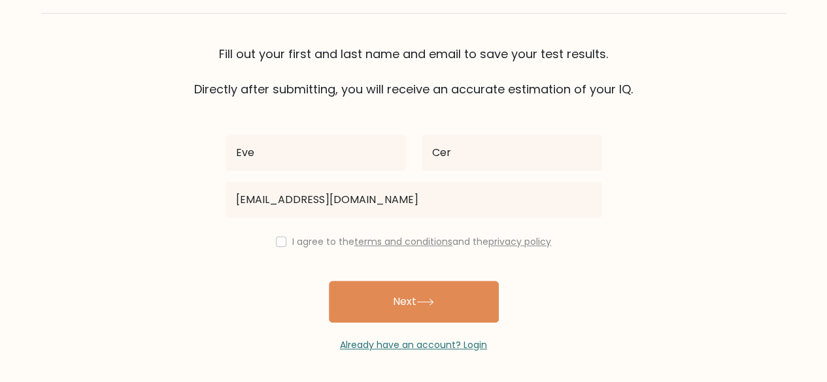
click at [324, 244] on label "I agree to the terms and conditions and the privacy policy" at bounding box center [421, 241] width 259 height 13
click at [282, 243] on input "checkbox" at bounding box center [281, 242] width 10 height 10
checkbox input "true"
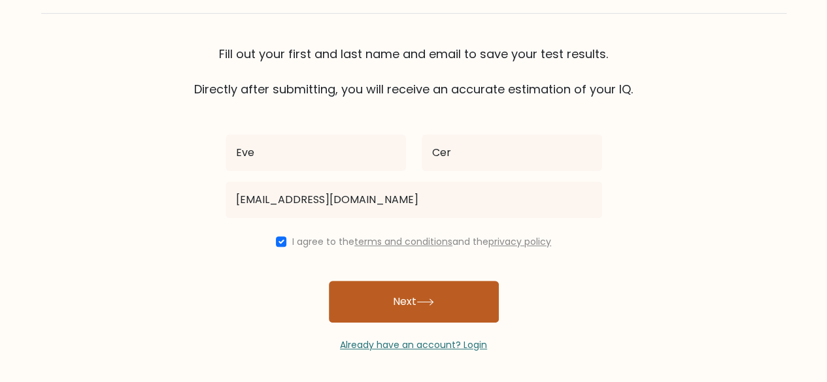
click at [421, 295] on button "Next" at bounding box center [414, 302] width 170 height 42
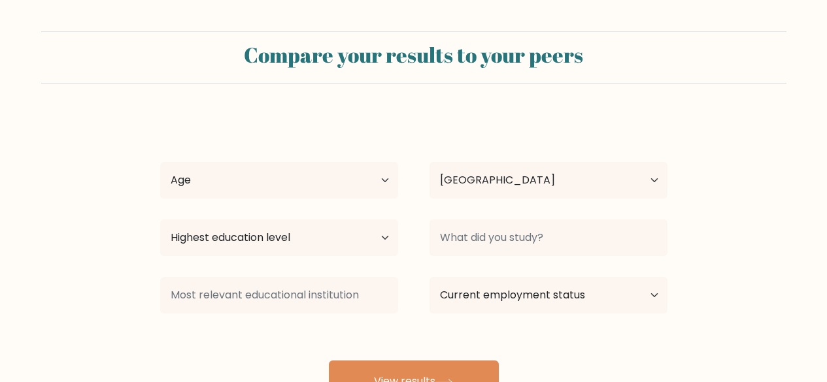
select select "PH"
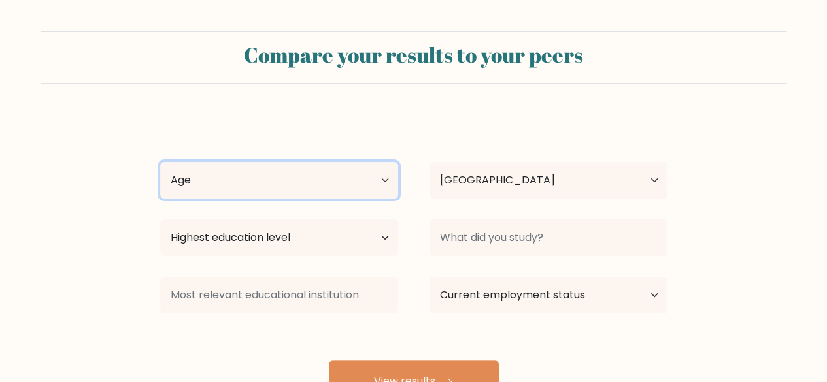
click at [357, 168] on select "Age Under [DEMOGRAPHIC_DATA] [DEMOGRAPHIC_DATA] [DEMOGRAPHIC_DATA] [DEMOGRAPHIC…" at bounding box center [279, 180] width 238 height 37
select select "35_44"
click at [160, 162] on select "Age Under [DEMOGRAPHIC_DATA] [DEMOGRAPHIC_DATA] [DEMOGRAPHIC_DATA] [DEMOGRAPHIC…" at bounding box center [279, 180] width 238 height 37
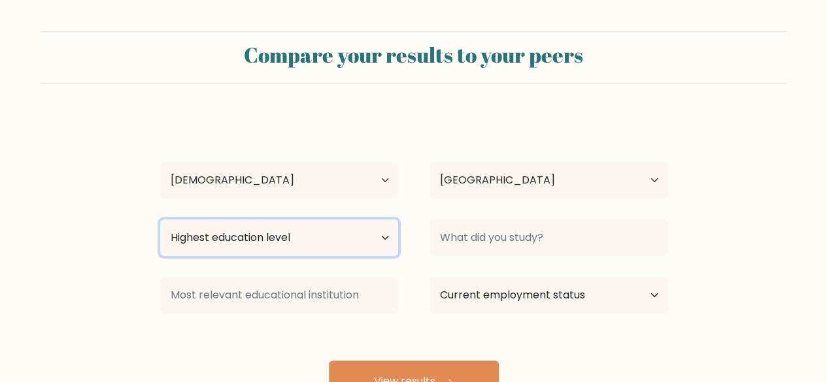
click at [319, 246] on select "Highest education level No schooling Primary Lower Secondary Upper Secondary Oc…" at bounding box center [279, 238] width 238 height 37
select select "bachelors_degree"
click at [160, 220] on select "Highest education level No schooling Primary Lower Secondary Upper Secondary Oc…" at bounding box center [279, 238] width 238 height 37
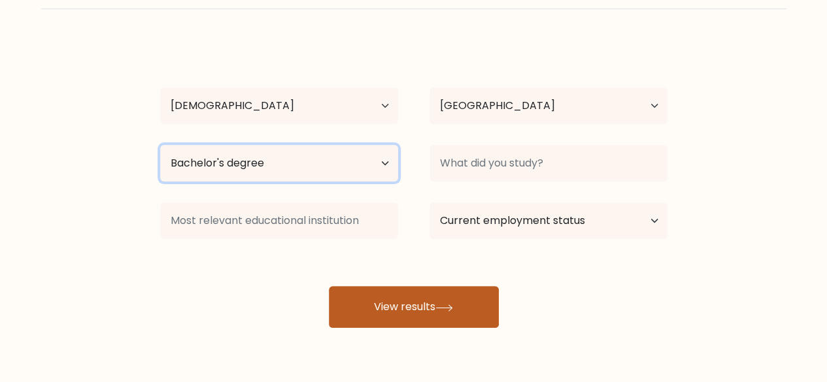
scroll to position [112, 0]
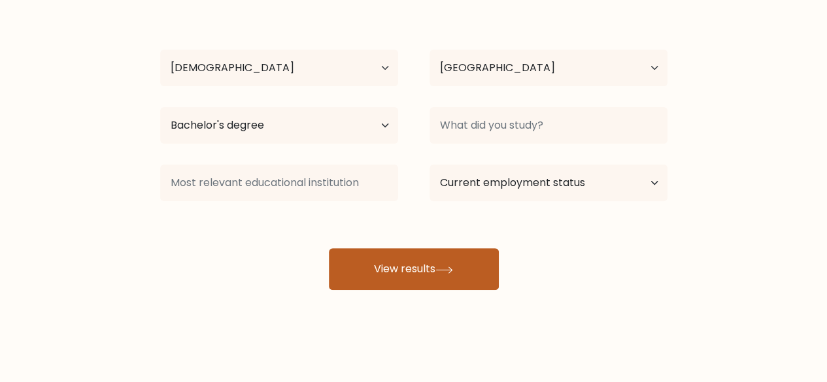
click at [437, 257] on button "View results" at bounding box center [414, 269] width 170 height 42
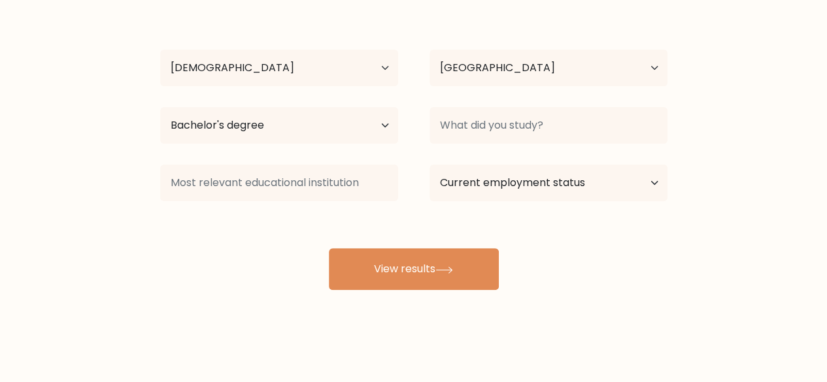
click at [518, 105] on div at bounding box center [548, 125] width 269 height 47
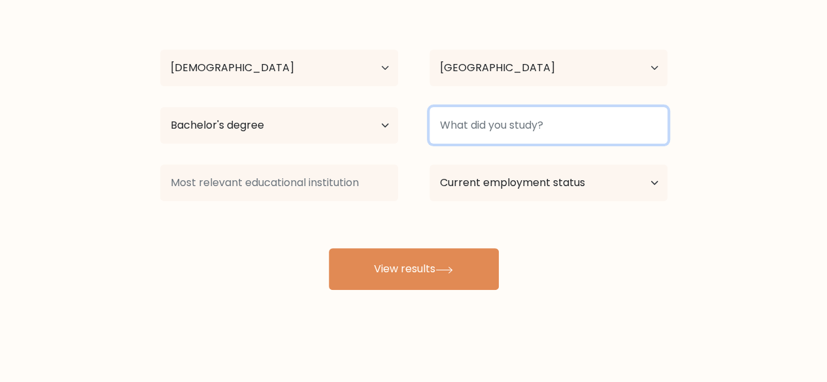
click at [519, 117] on input at bounding box center [548, 125] width 238 height 37
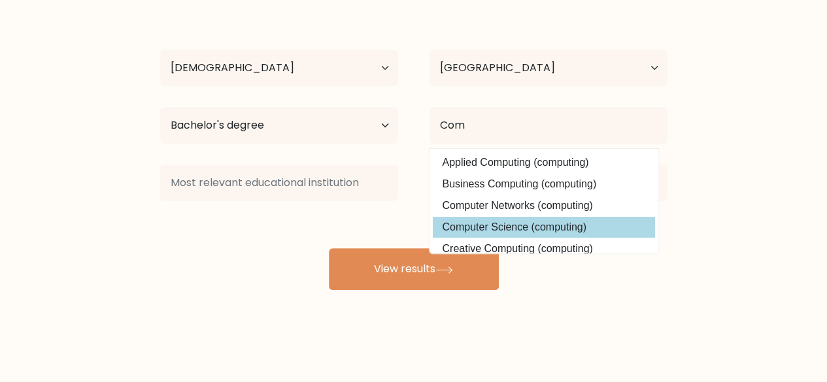
click at [563, 221] on option "Computer Science (computing)" at bounding box center [544, 227] width 222 height 21
type input "Computer Science"
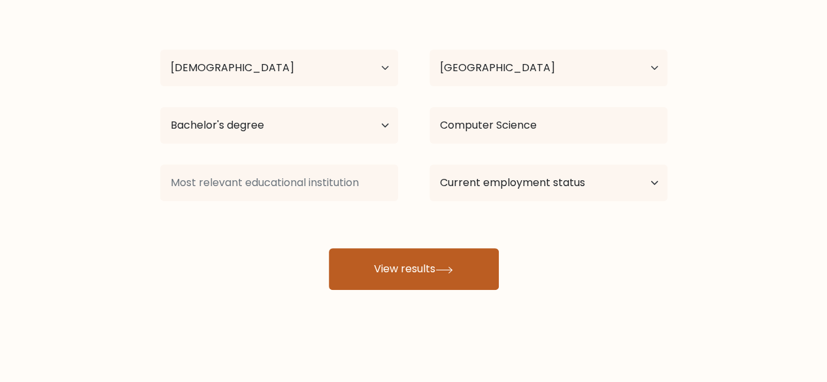
click at [443, 259] on button "View results" at bounding box center [414, 269] width 170 height 42
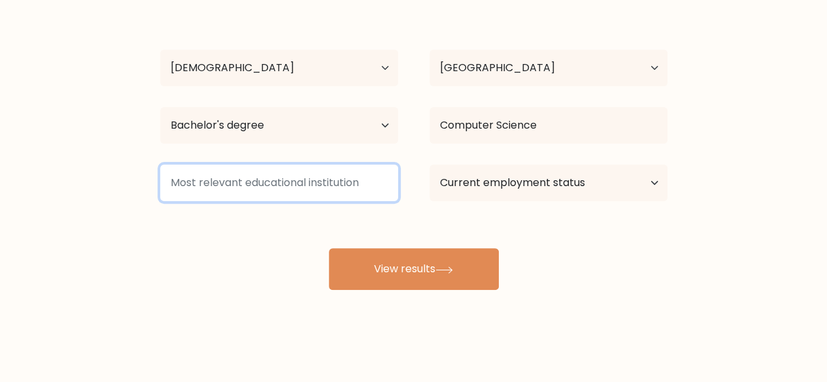
click at [295, 185] on input at bounding box center [279, 183] width 238 height 37
type input "UPHDS"
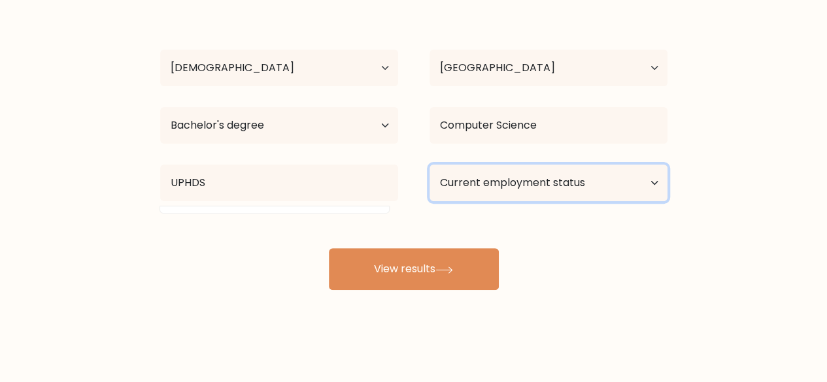
click at [521, 184] on select "Current employment status Employed Student Retired Other / prefer not to answer" at bounding box center [548, 183] width 238 height 37
select select "other"
click at [429, 165] on select "Current employment status Employed Student Retired Other / prefer not to answer" at bounding box center [548, 183] width 238 height 37
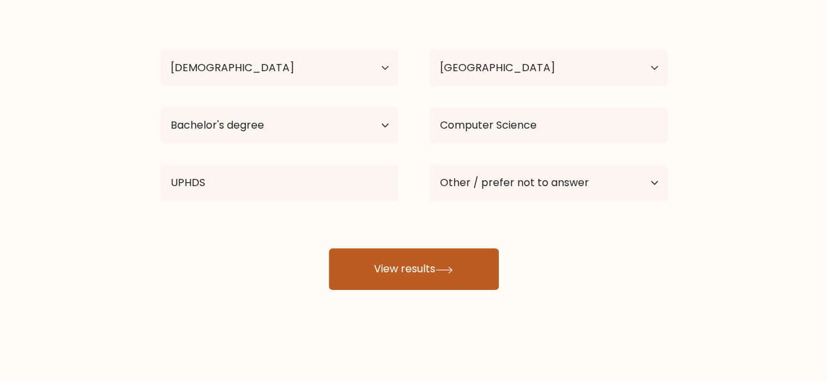
click at [467, 267] on button "View results" at bounding box center [414, 269] width 170 height 42
